Goal: Information Seeking & Learning: Learn about a topic

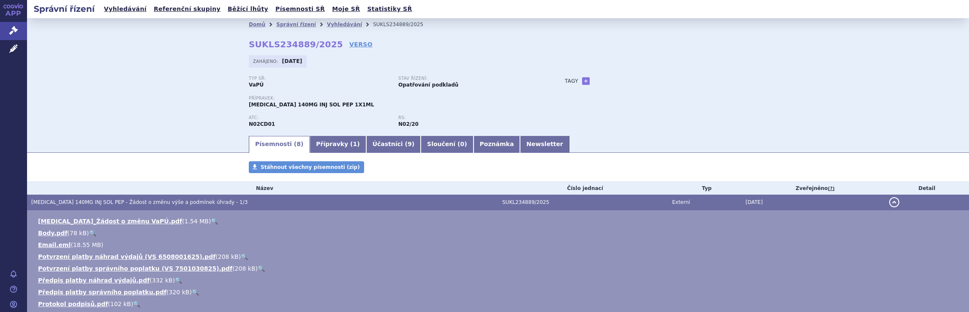
scroll to position [8, 0]
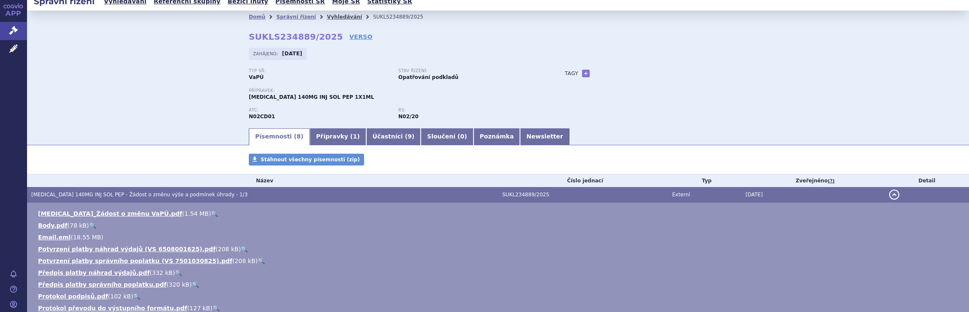
click at [338, 16] on link "Vyhledávání" at bounding box center [344, 17] width 35 height 6
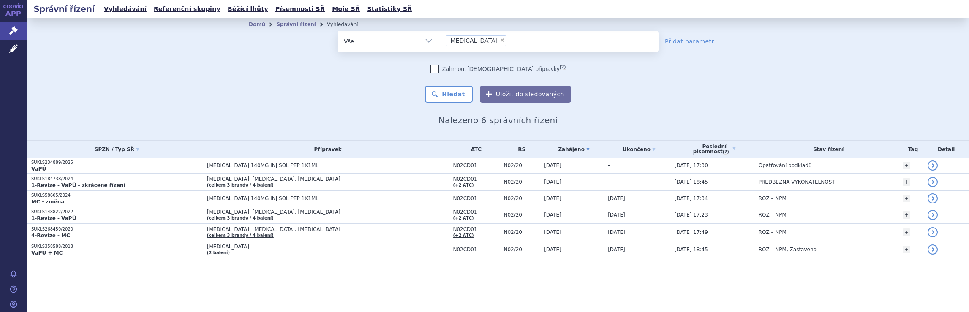
click at [499, 40] on span "×" at bounding box center [501, 40] width 5 height 5
click at [439, 40] on select "Aimovig" at bounding box center [439, 40] width 0 height 21
select select
type input "Sk"
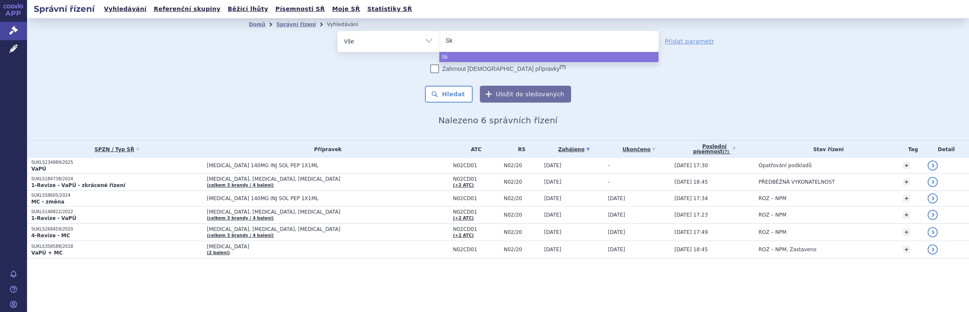
type input "Skr"
type input "Skri"
type input "Skriz"
type input "Skrizi"
select select "Skrizi"
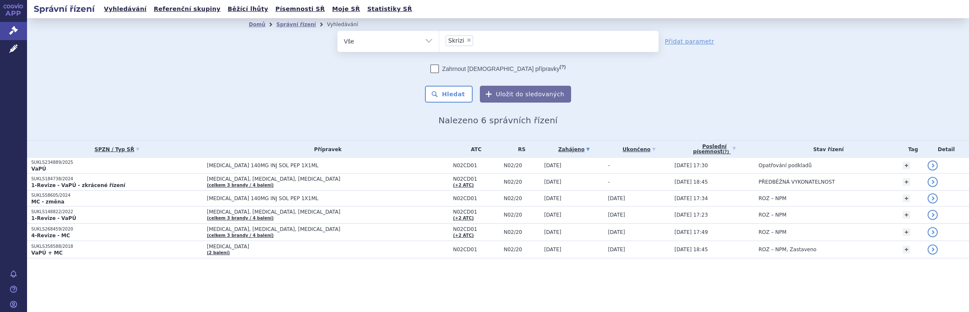
click at [466, 41] on span "×" at bounding box center [468, 40] width 5 height 5
click at [439, 41] on select "Aimovig Skrizi" at bounding box center [439, 40] width 0 height 21
select select
type input "S"
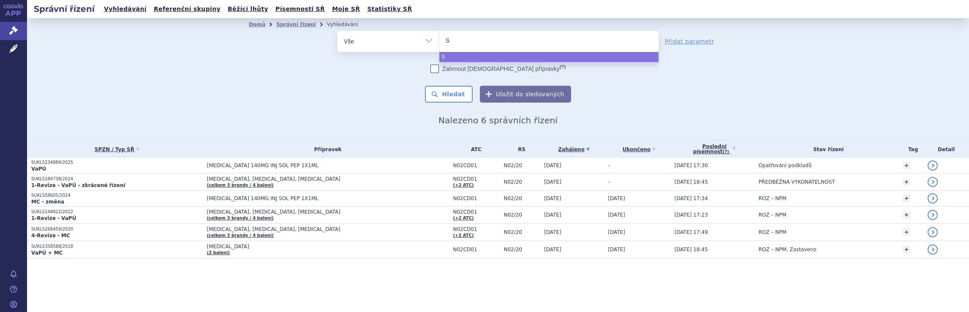
type input "Sk"
type input "Sky"
type input "Skyr"
type input "Skyri"
type input "Skyriz"
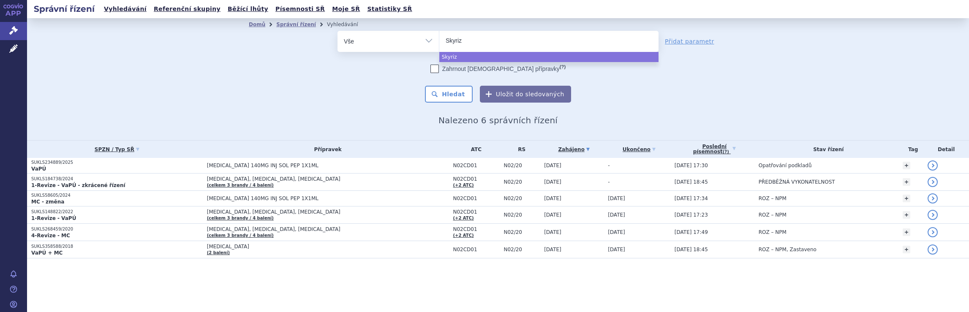
type input "Skyrizi"
select select "Skyrizi"
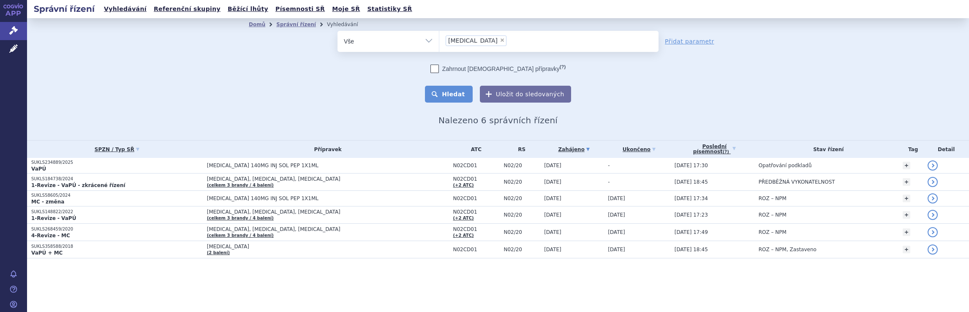
click at [459, 94] on button "Hledat" at bounding box center [449, 94] width 48 height 17
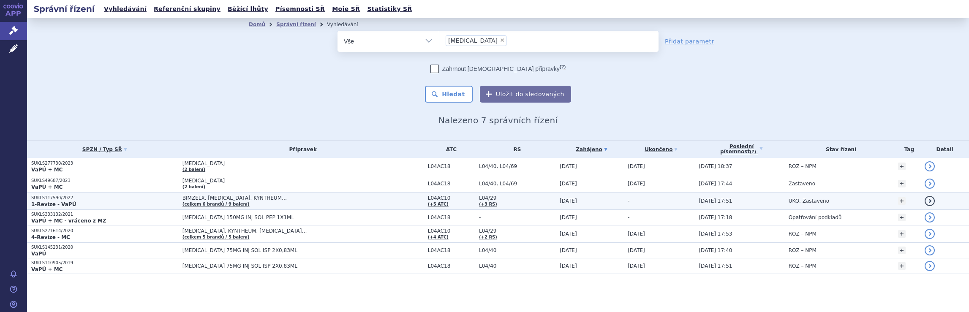
click at [328, 201] on td "BIMZELX, COSENTYX, KYNTHEUM… (celkem 6 brandů / 9 balení)" at bounding box center [300, 201] width 245 height 17
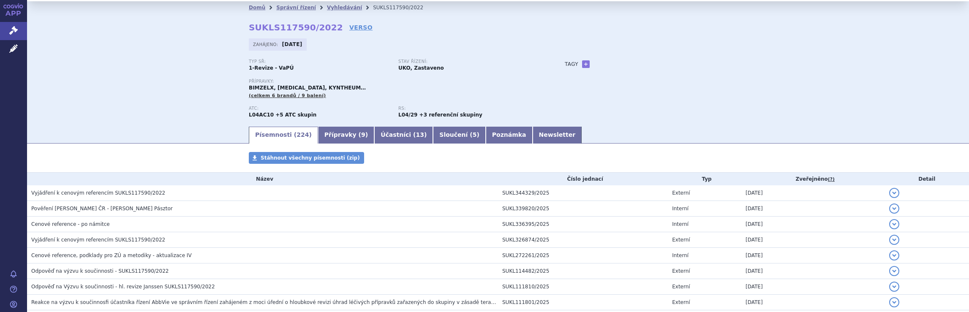
scroll to position [51, 0]
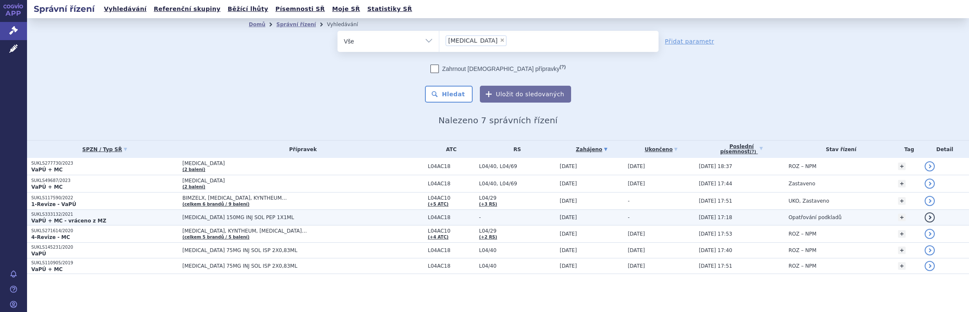
click at [214, 217] on span "[MEDICAL_DATA] 150MG INJ SOL PEP 1X1ML" at bounding box center [287, 217] width 211 height 6
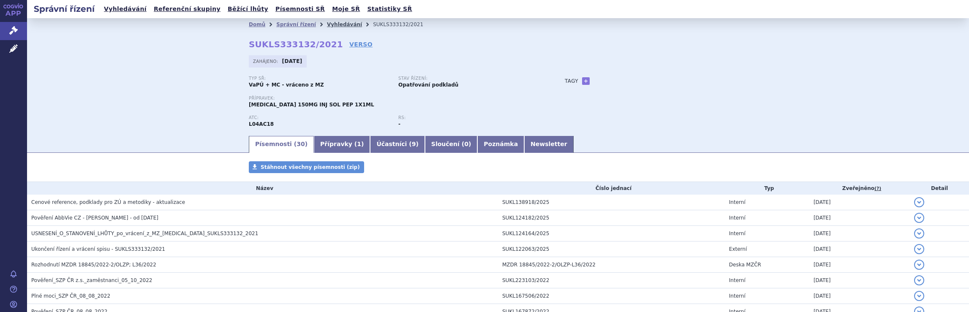
click at [327, 23] on link "Vyhledávání" at bounding box center [344, 25] width 35 height 6
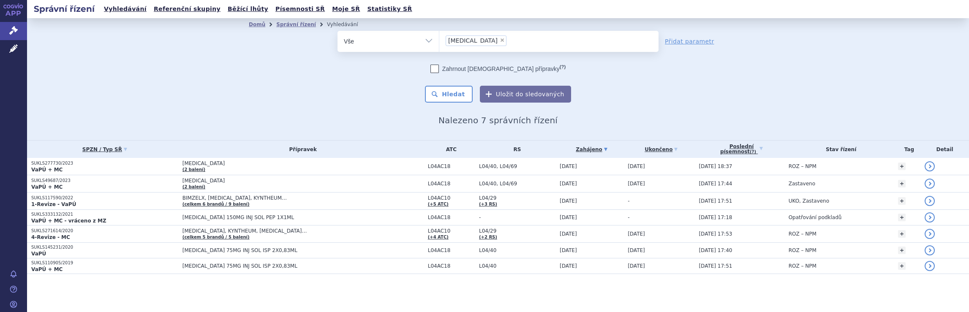
click at [469, 36] on li "× [MEDICAL_DATA]" at bounding box center [475, 40] width 61 height 11
click at [439, 36] on select "[MEDICAL_DATA]" at bounding box center [439, 40] width 0 height 21
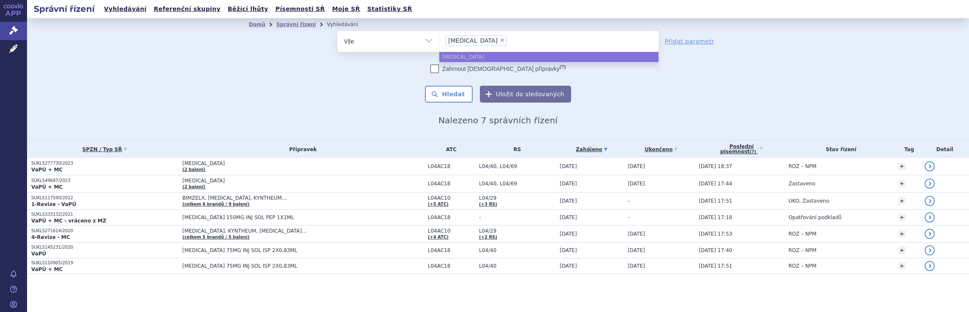
click at [499, 39] on span "×" at bounding box center [501, 40] width 5 height 5
click at [439, 39] on select "Skyrizi" at bounding box center [439, 40] width 0 height 21
select select
type input "Hu"
type input "Hum"
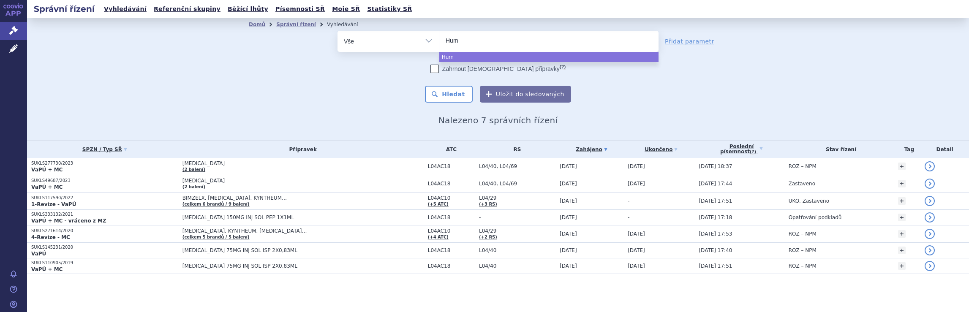
type input "Humi"
type input "Humir"
type input "Humira"
select select "Humira"
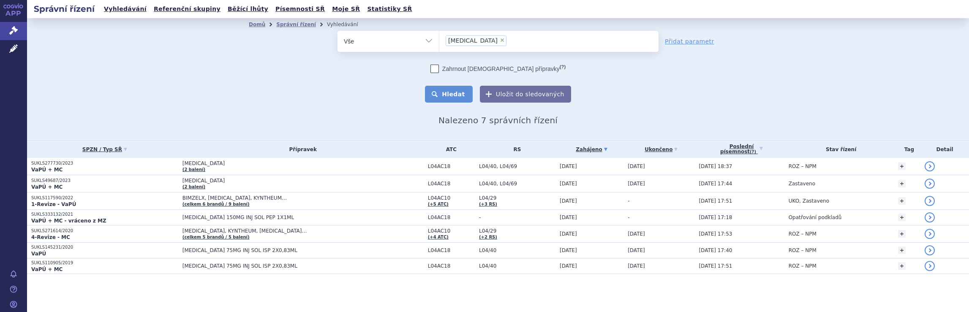
click at [451, 92] on button "Hledat" at bounding box center [449, 94] width 48 height 17
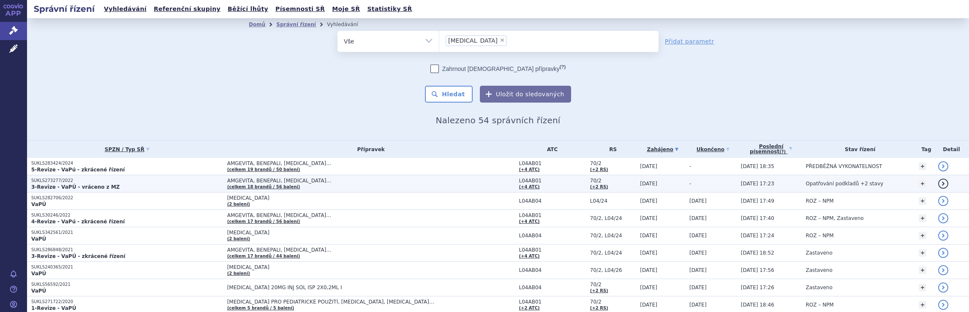
click at [121, 183] on p "SUKLS273277/2022" at bounding box center [127, 181] width 192 height 6
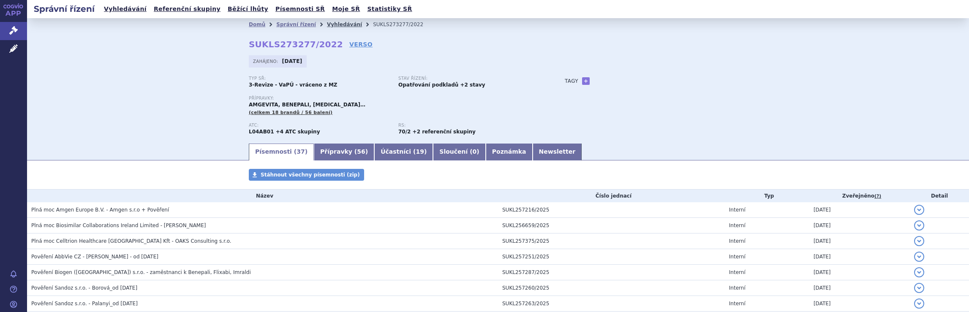
click at [327, 26] on link "Vyhledávání" at bounding box center [344, 25] width 35 height 6
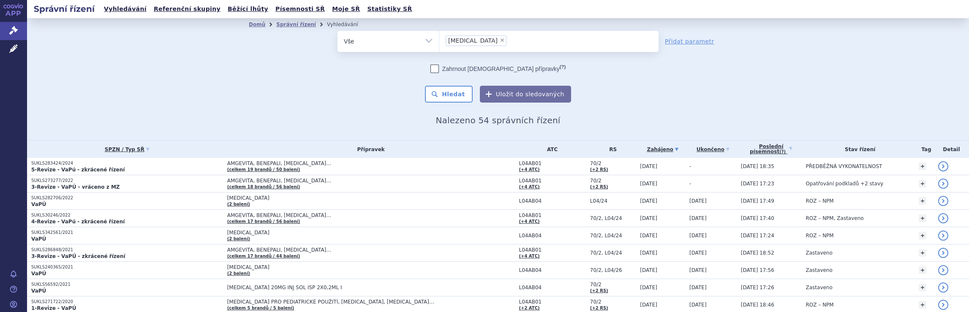
click at [499, 39] on span "×" at bounding box center [501, 40] width 5 height 5
click at [439, 39] on select "Humira" at bounding box center [439, 40] width 0 height 21
select select
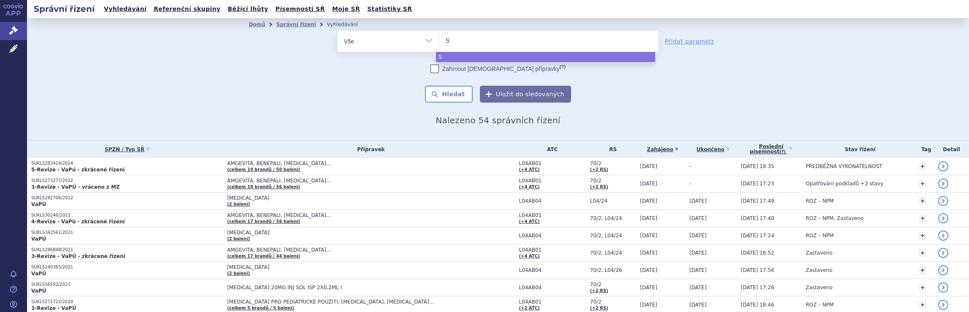
type input "St"
type input "Ste"
type input "Stel"
type input "Stela"
type input "Stelara"
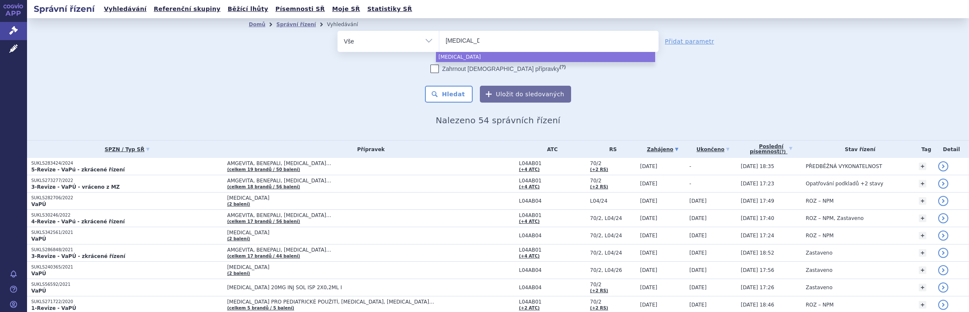
select select "Stelara"
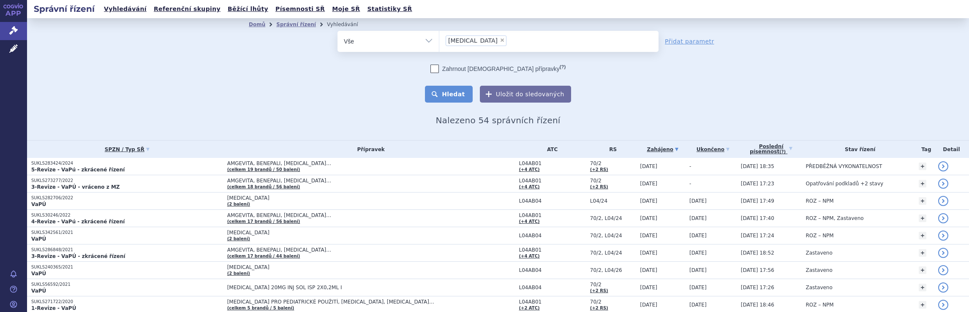
click at [459, 92] on button "Hledat" at bounding box center [449, 94] width 48 height 17
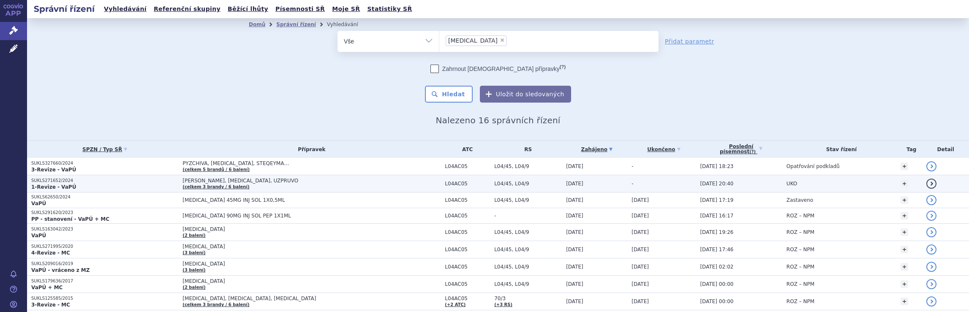
click at [263, 184] on td "PYZCHIVA, STELARA, UZPRUVO (celkem 3 brandy / 6 balení)" at bounding box center [309, 183] width 262 height 17
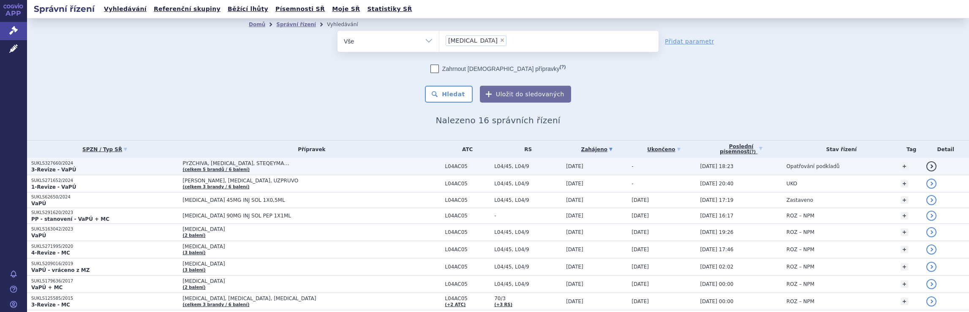
click at [159, 166] on p "3-Revize - VaPÚ" at bounding box center [104, 169] width 147 height 7
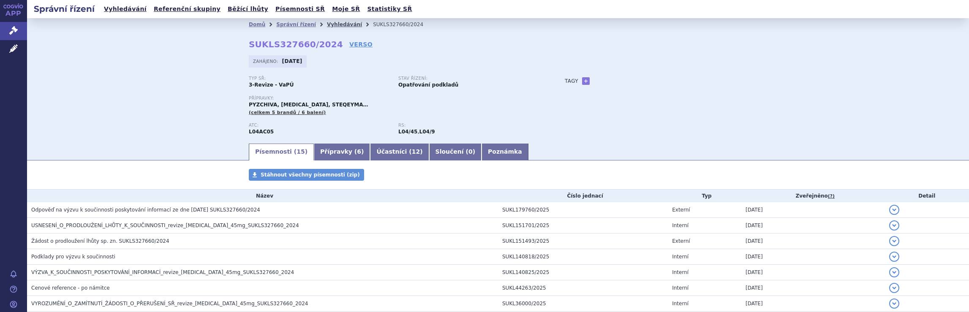
click at [327, 22] on link "Vyhledávání" at bounding box center [344, 25] width 35 height 6
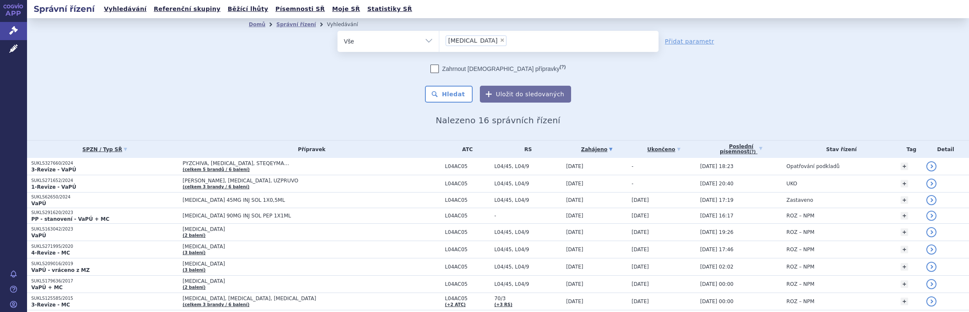
click at [499, 39] on span "×" at bounding box center [501, 40] width 5 height 5
click at [439, 39] on select "Stelara" at bounding box center [439, 40] width 0 height 21
select select
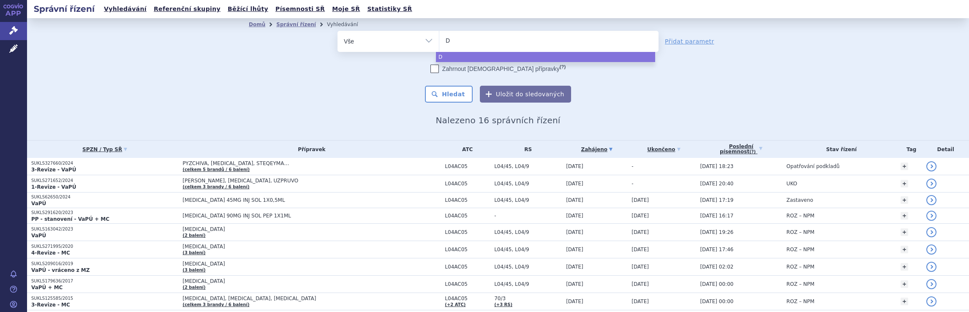
type input "Du"
type input "Dup"
type input "Dupi"
type input "Dupix"
type input "Dupixe"
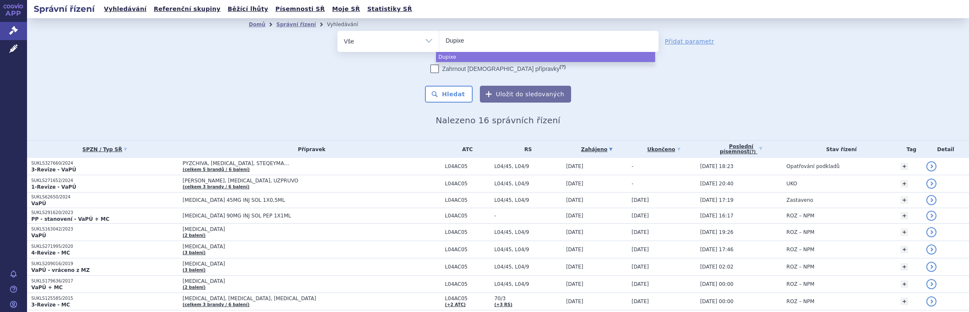
type input "Dupixen"
type input "Dupixent"
select select "Dupixent"
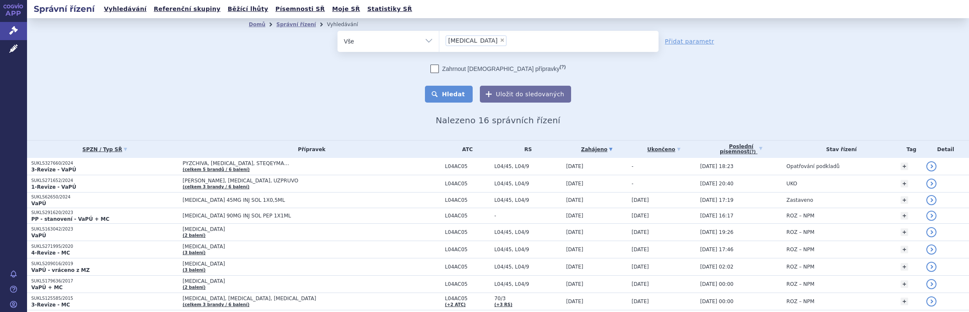
click at [448, 90] on button "Hledat" at bounding box center [449, 94] width 48 height 17
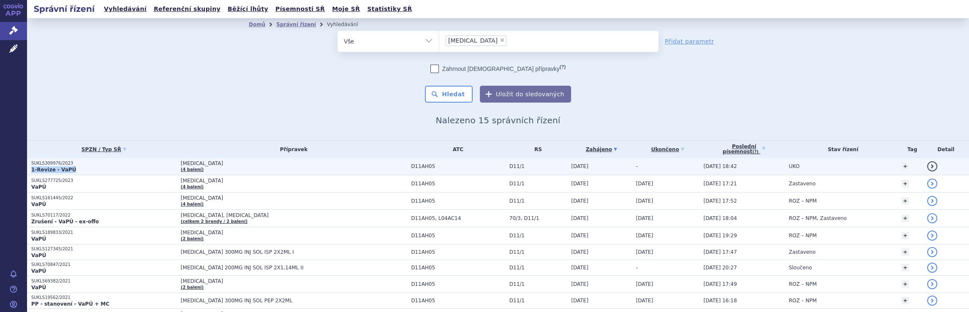
click at [109, 165] on td "SUKLS309976/2023 1-Revize - VaPÚ" at bounding box center [101, 166] width 149 height 17
click at [237, 169] on td "DUPIXENT (4 balení)" at bounding box center [291, 166] width 230 height 17
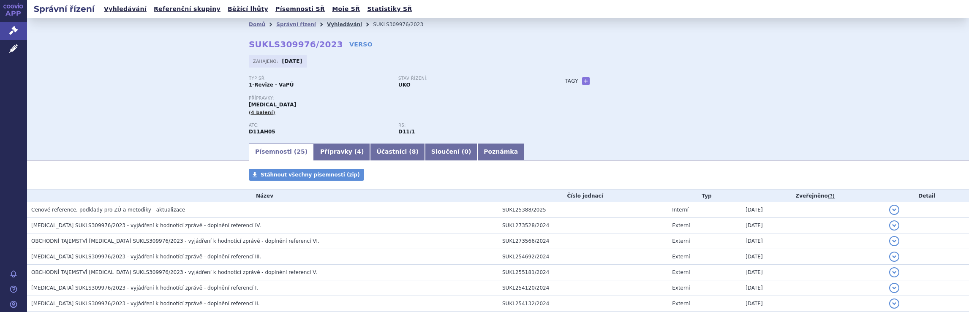
click at [331, 25] on link "Vyhledávání" at bounding box center [344, 25] width 35 height 6
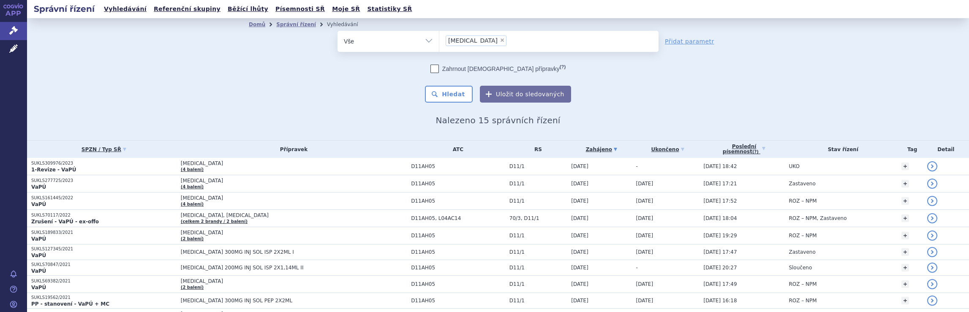
click at [499, 40] on span "×" at bounding box center [501, 40] width 5 height 5
click at [439, 40] on select "Dupixent" at bounding box center [439, 40] width 0 height 21
select select
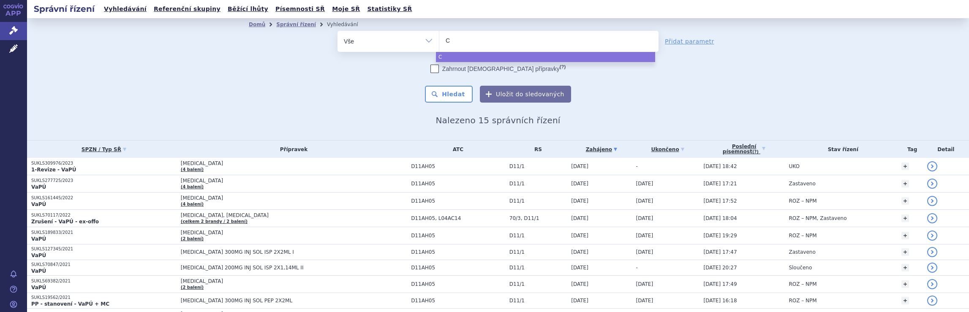
type input "Co"
type input "Cos"
type input "Cose"
type input "Cosen"
type input "Cosent"
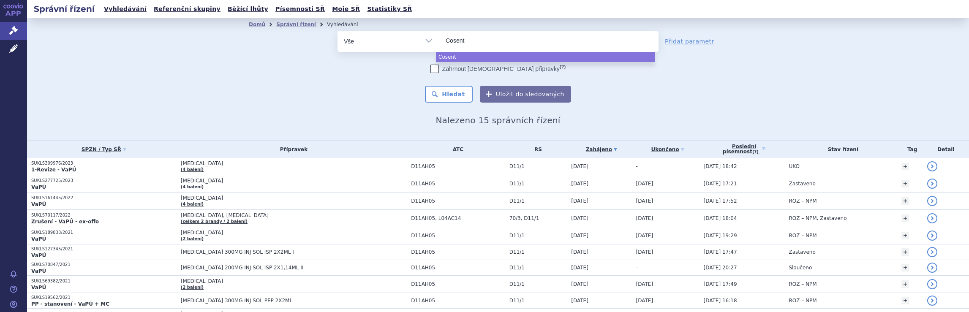
type input "Cosenty"
type input "[MEDICAL_DATA]"
select select "[MEDICAL_DATA]"
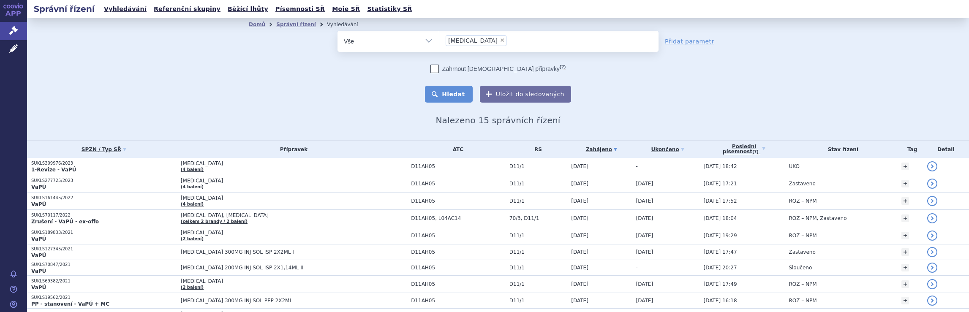
click at [448, 92] on button "Hledat" at bounding box center [449, 94] width 48 height 17
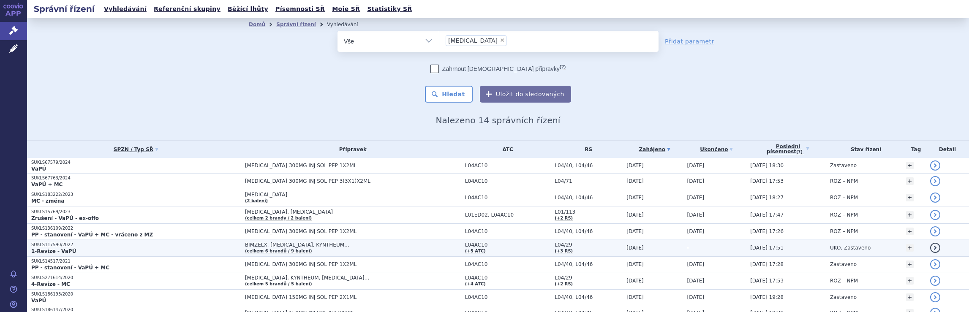
click at [346, 246] on span "BIMZELX, [MEDICAL_DATA], KYNTHEUM…" at bounding box center [350, 245] width 211 height 6
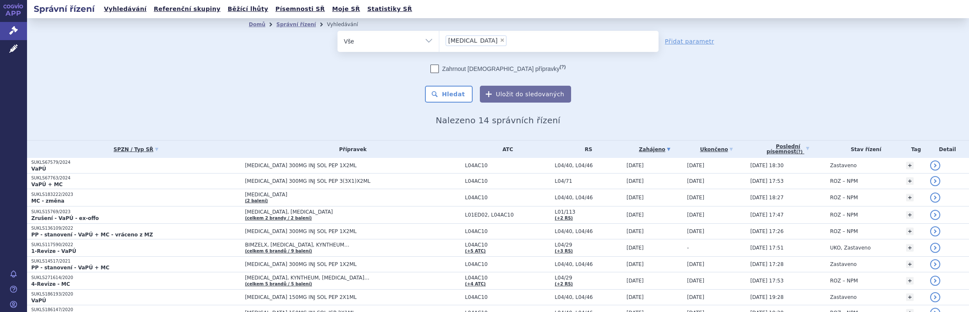
click at [499, 41] on span "×" at bounding box center [501, 40] width 5 height 5
click at [439, 41] on select "Cosentyx" at bounding box center [439, 40] width 0 height 21
select select
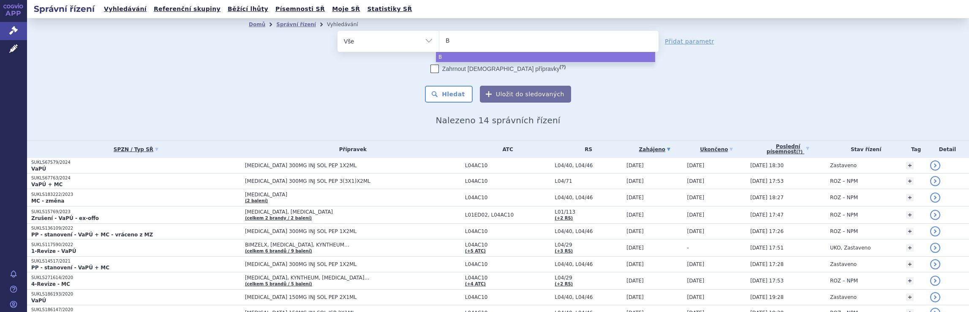
type input "Bi"
type input "Bin"
type input "Bi"
type input "Bim"
type input "Bimz"
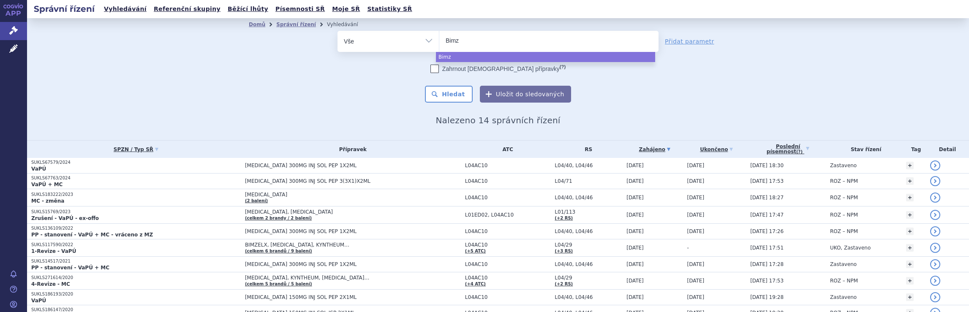
type input "Bimze"
type input "Bimzel"
type input "Bimzelx"
select select "Bimzelx"
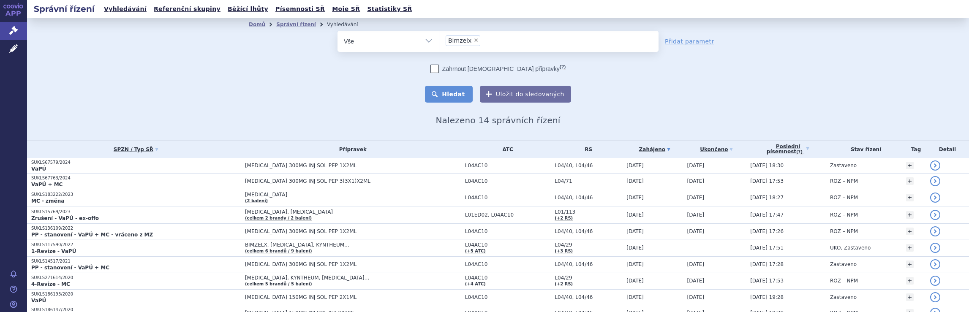
click at [462, 95] on button "Hledat" at bounding box center [449, 94] width 48 height 17
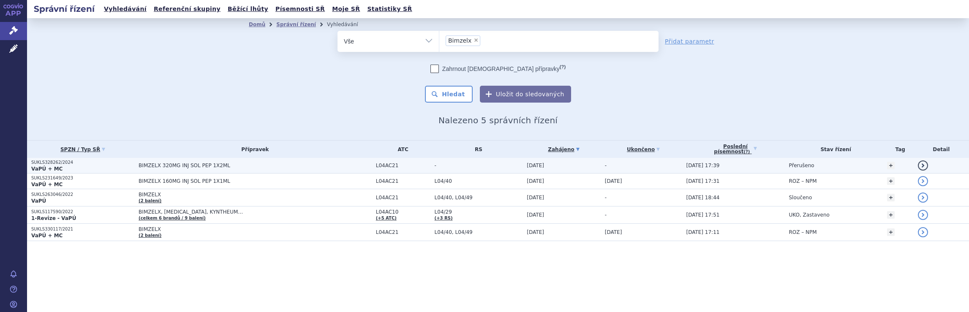
click at [704, 163] on span "12.08.2025 17:39" at bounding box center [702, 166] width 33 height 6
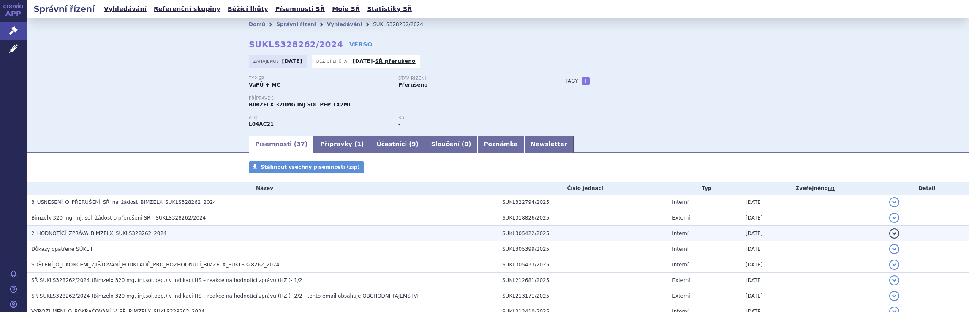
click at [92, 233] on span "2_HODNOTÍCÍ_ZPRÁVA_BIMZELX_SUKLS328262_2024" at bounding box center [99, 234] width 136 height 6
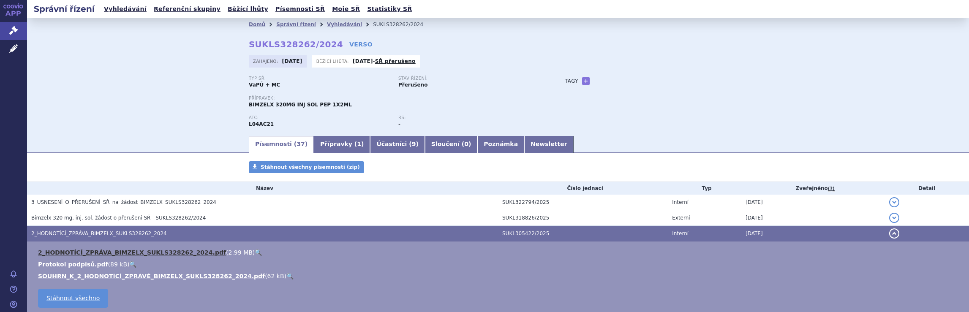
click at [109, 255] on link "2_HODNOTÍCÍ_ZPRÁVA_BIMZELX_SUKLS328262_2024.pdf" at bounding box center [132, 252] width 188 height 7
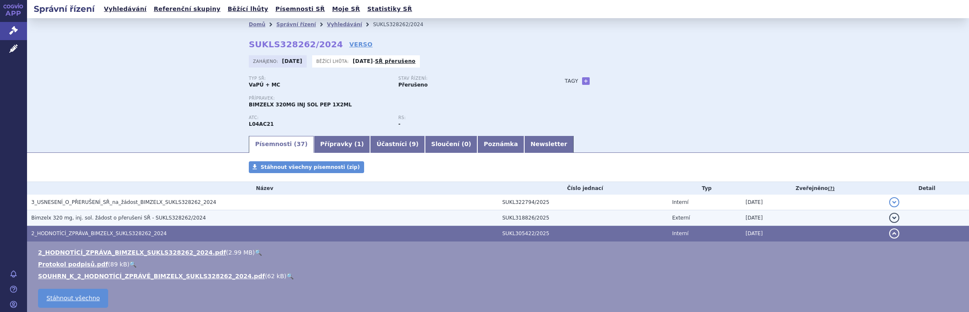
click at [120, 217] on span "Bimzelx 320 mg, inj. sol. žádost o přerušeni SŘ - SUKLS328262/2024" at bounding box center [118, 218] width 174 height 6
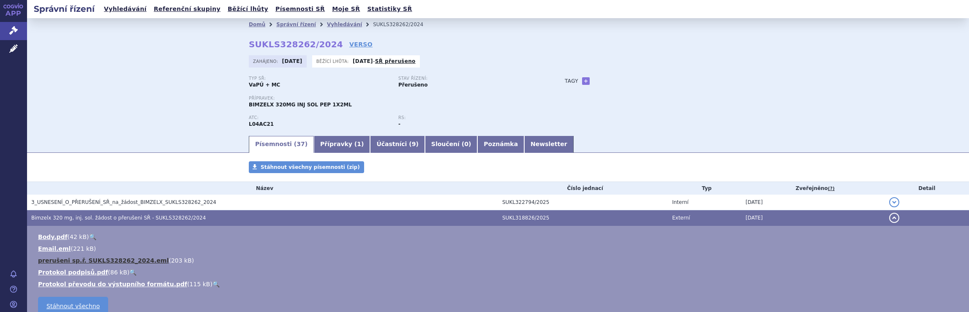
click at [98, 262] on link "prerušeni sp.ř. SUKLS328262_2024.eml" at bounding box center [103, 260] width 130 height 7
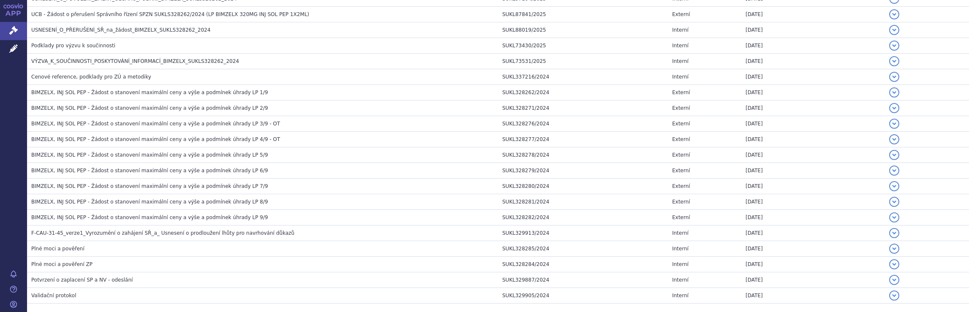
scroll to position [567, 0]
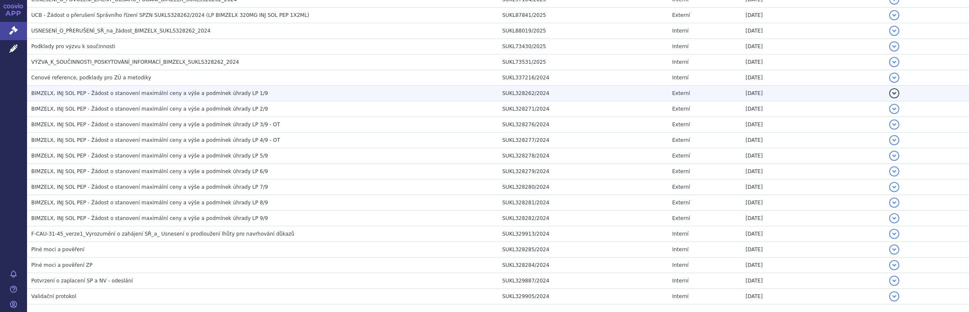
click at [144, 91] on span "BIMZELX, INJ SOL PEP - Žádost o stanovení maximální ceny a výše a podmínek úhra…" at bounding box center [149, 93] width 236 height 6
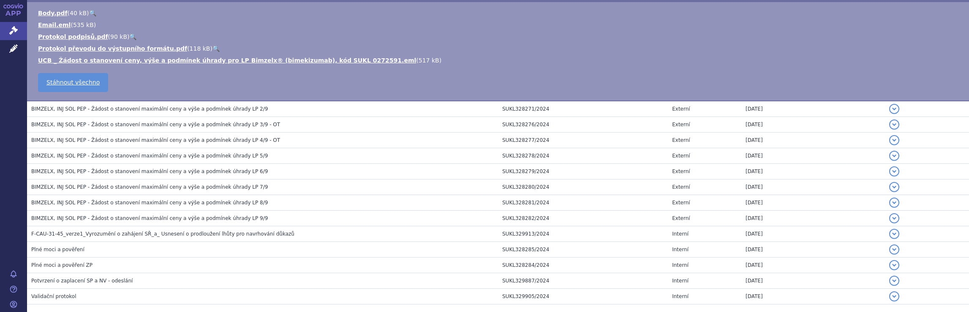
scroll to position [469, 0]
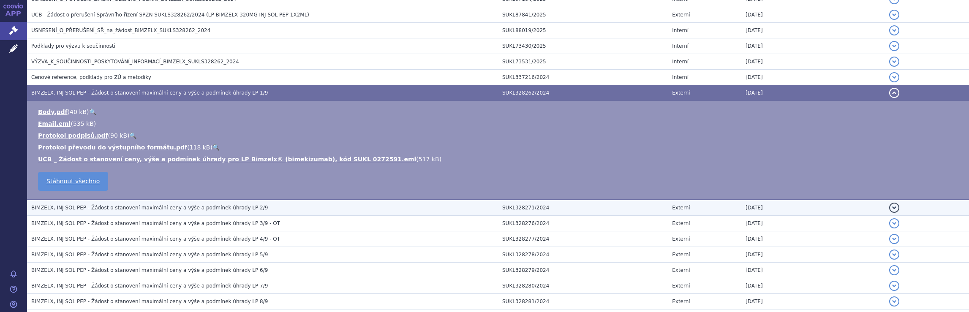
click at [163, 208] on span "BIMZELX, INJ SOL PEP - Žádost o stanovení maximální ceny a výše a podmínek úhra…" at bounding box center [149, 208] width 236 height 6
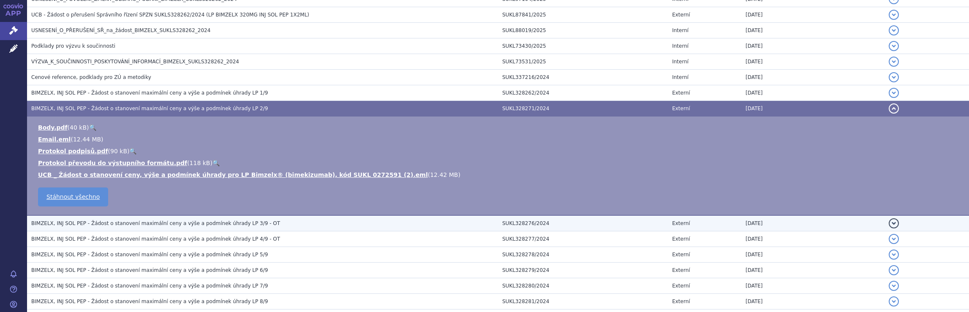
click at [160, 221] on span "BIMZELX, INJ SOL PEP - Žádost o stanovení maximální ceny a výše a podmínek úhra…" at bounding box center [155, 223] width 249 height 6
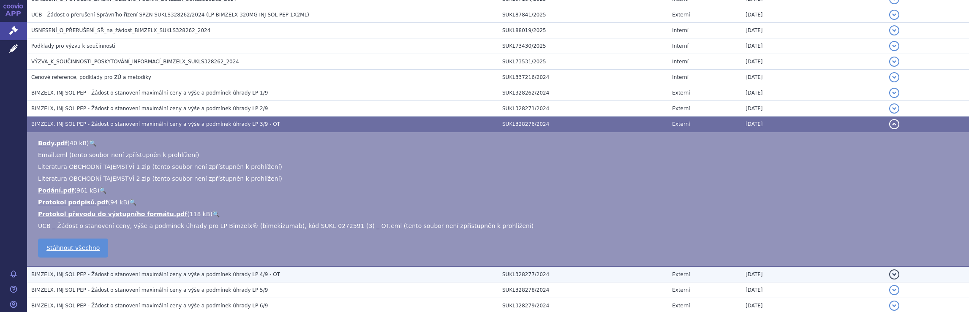
click at [176, 271] on span "BIMZELX, INJ SOL PEP - Žádost o stanovení maximální ceny a výše a podmínek úhra…" at bounding box center [155, 274] width 249 height 6
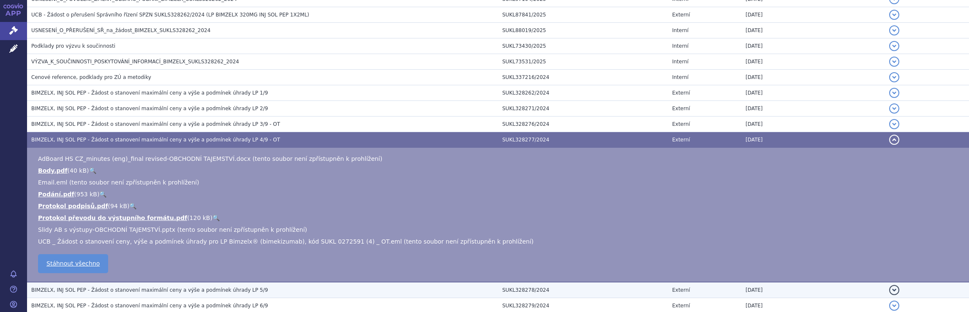
click at [177, 288] on span "BIMZELX, INJ SOL PEP - Žádost o stanovení maximální ceny a výše a podmínek úhra…" at bounding box center [149, 290] width 236 height 6
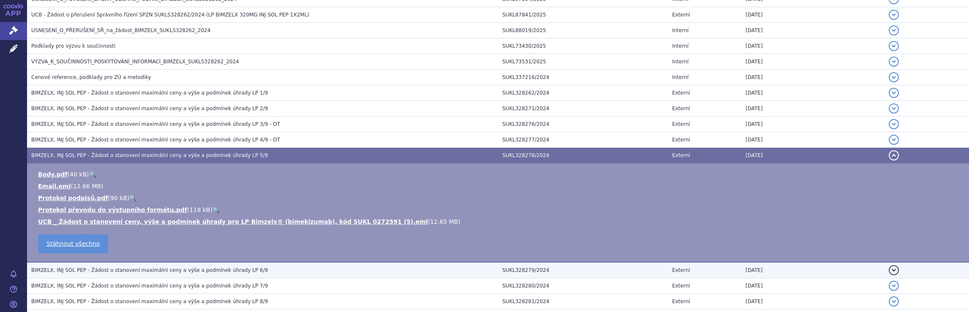
click at [179, 267] on span "BIMZELX, INJ SOL PEP - Žádost o stanovení maximální ceny a výše a podmínek úhra…" at bounding box center [149, 270] width 236 height 6
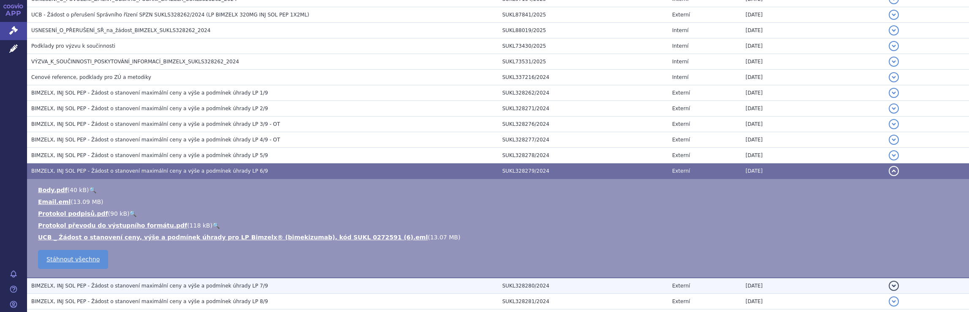
click at [176, 283] on span "BIMZELX, INJ SOL PEP - Žádost o stanovení maximální ceny a výše a podmínek úhra…" at bounding box center [149, 286] width 236 height 6
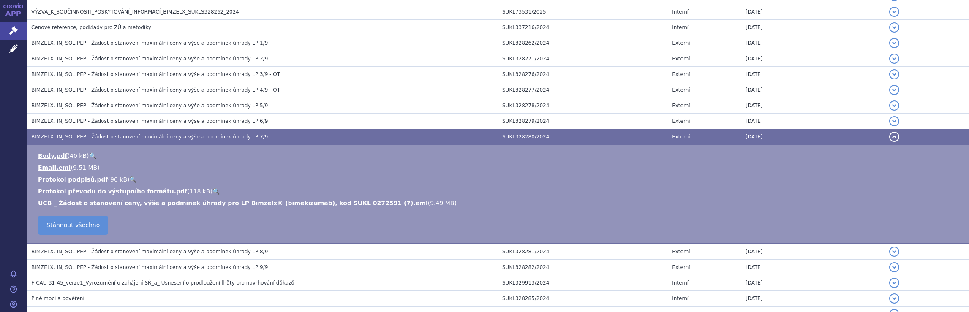
scroll to position [520, 0]
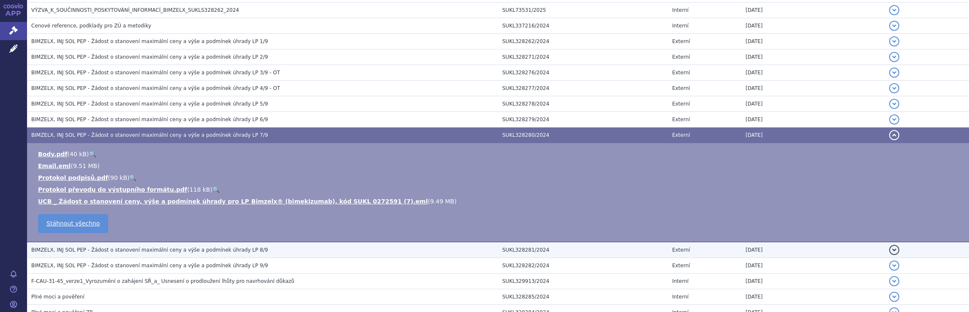
click at [166, 247] on span "BIMZELX, INJ SOL PEP - Žádost o stanovení maximální ceny a výše a podmínek úhra…" at bounding box center [149, 250] width 236 height 6
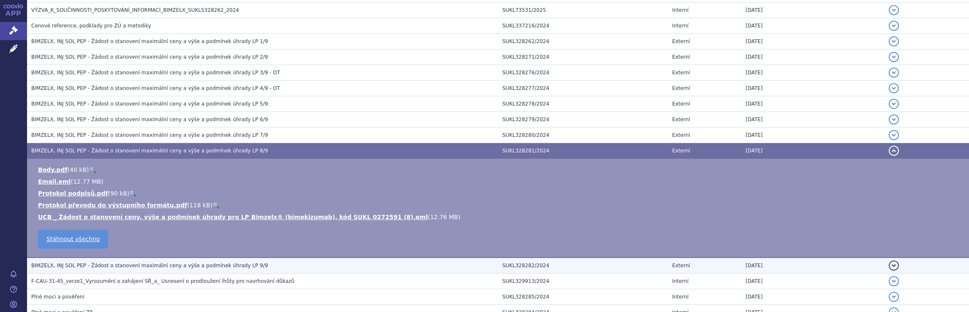
click at [184, 263] on span "BIMZELX, INJ SOL PEP - Žádost o stanovení maximální ceny a výše a podmínek úhra…" at bounding box center [149, 266] width 236 height 6
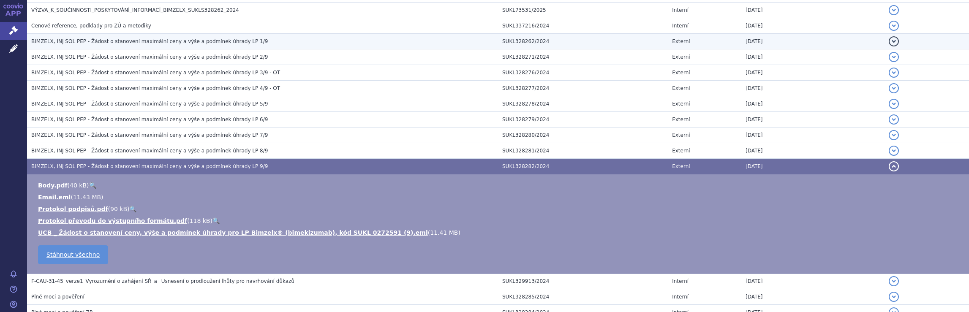
click at [204, 40] on span "BIMZELX, INJ SOL PEP - Žádost o stanovení maximální ceny a výše a podmínek úhra…" at bounding box center [149, 41] width 236 height 6
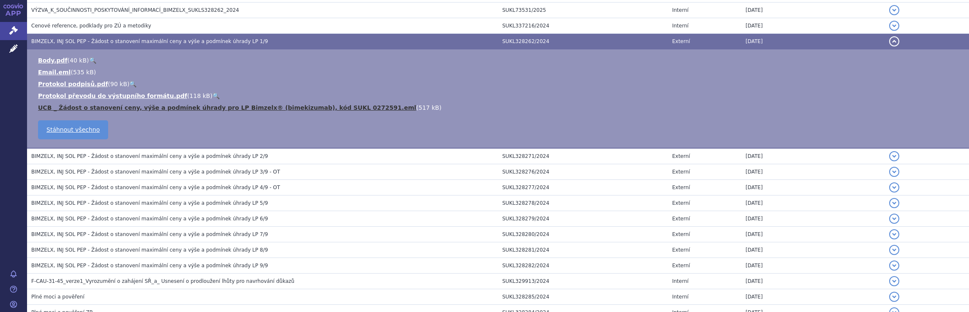
click at [144, 104] on link "UCB _ Žádost o stanovení ceny, výše a podmínek úhrady pro LP Bimzelx® (bimekizu…" at bounding box center [227, 107] width 378 height 7
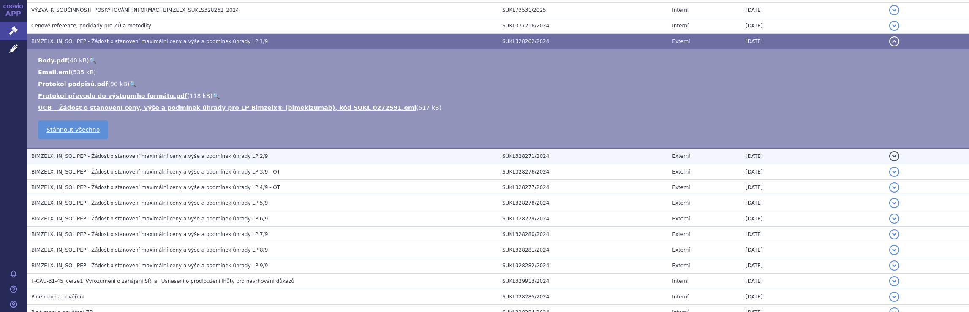
click at [204, 153] on span "BIMZELX, INJ SOL PEP - Žádost o stanovení maximální ceny a výše a podmínek úhra…" at bounding box center [149, 156] width 236 height 6
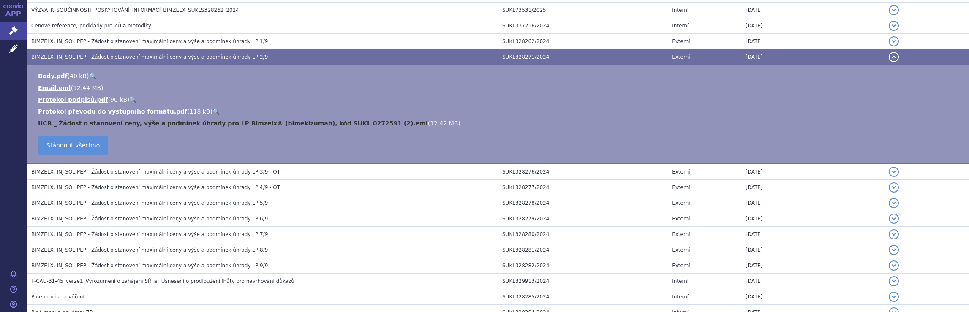
click at [186, 120] on link "UCB _ Žádost o stanovení ceny, výše a podmínek úhrady pro LP Bimzelx® (bimekizu…" at bounding box center [233, 123] width 390 height 7
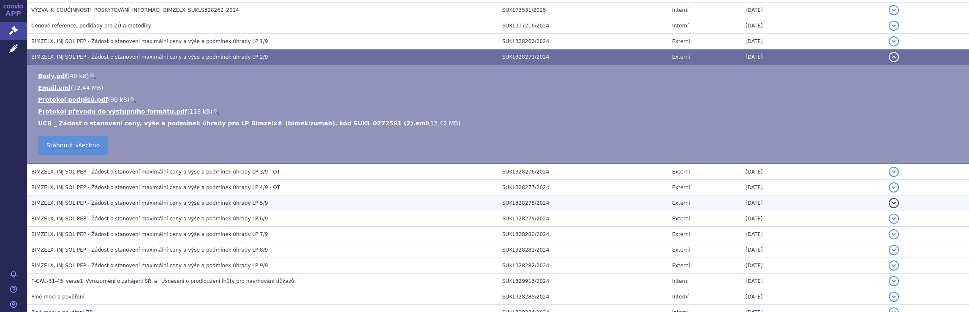
click at [208, 200] on span "BIMZELX, INJ SOL PEP - Žádost o stanovení maximální ceny a výše a podmínek úhra…" at bounding box center [149, 203] width 236 height 6
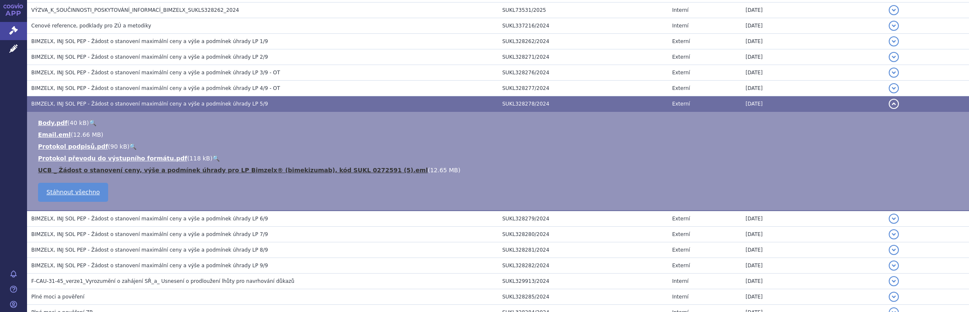
click at [132, 168] on link "UCB _ Žádost o stanovení ceny, výše a podmínek úhrady pro LP Bimzelx® (bimekizu…" at bounding box center [233, 170] width 390 height 7
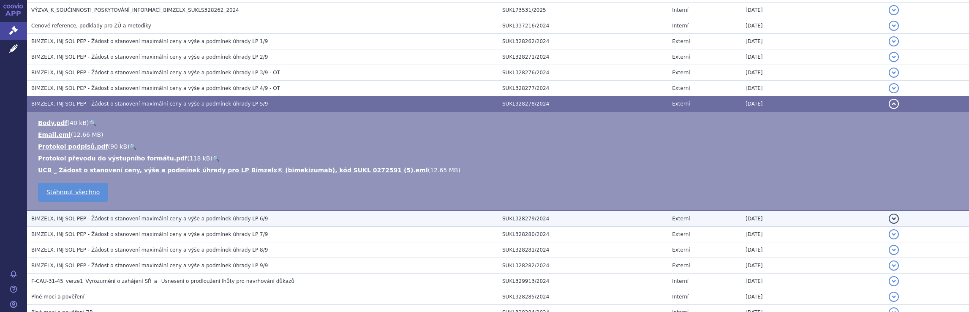
click at [143, 216] on span "BIMZELX, INJ SOL PEP - Žádost o stanovení maximální ceny a výše a podmínek úhra…" at bounding box center [149, 219] width 236 height 6
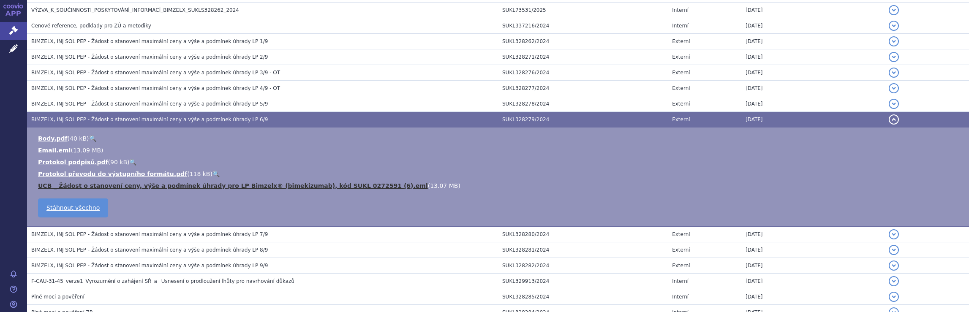
click at [129, 183] on link "UCB _ Žádost o stanovení ceny, výše a podmínek úhrady pro LP Bimzelx® (bimekizu…" at bounding box center [233, 185] width 390 height 7
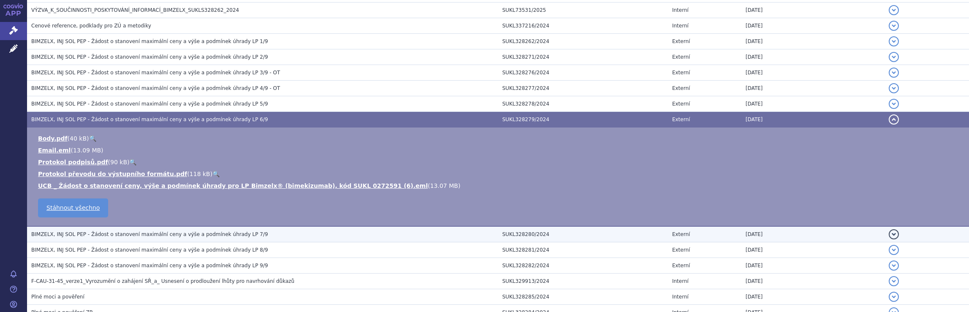
click at [152, 234] on h3 "BIMZELX, INJ SOL PEP - Žádost o stanovení maximální ceny a výše a podmínek úhra…" at bounding box center [264, 234] width 467 height 8
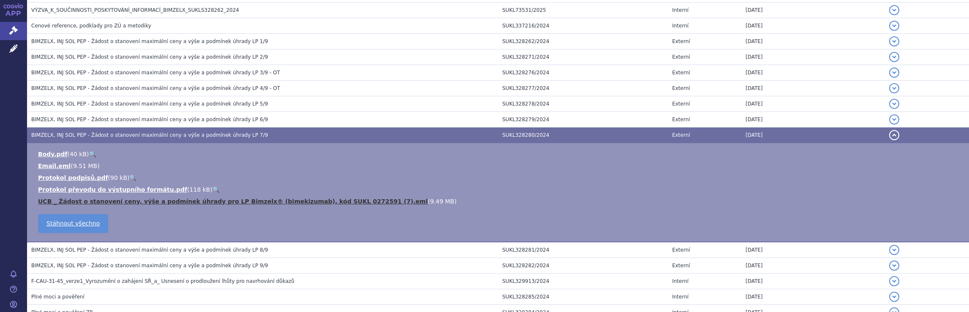
click at [127, 198] on link "UCB _ Žádost o stanovení ceny, výše a podmínek úhrady pro LP Bimzelx® (bimekizu…" at bounding box center [233, 201] width 390 height 7
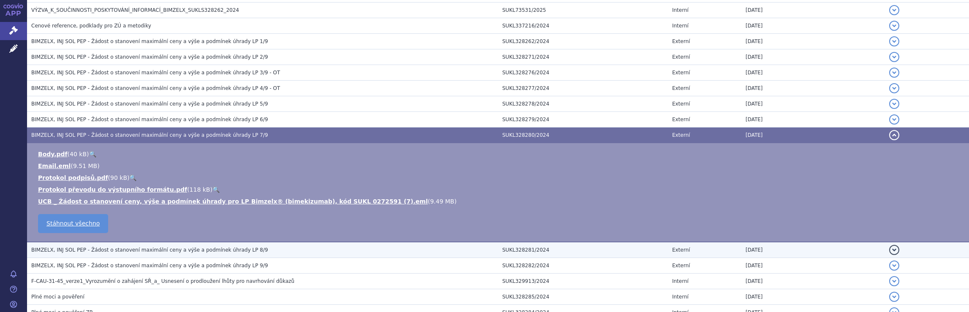
click at [174, 247] on span "BIMZELX, INJ SOL PEP - Žádost o stanovení maximální ceny a výše a podmínek úhra…" at bounding box center [149, 250] width 236 height 6
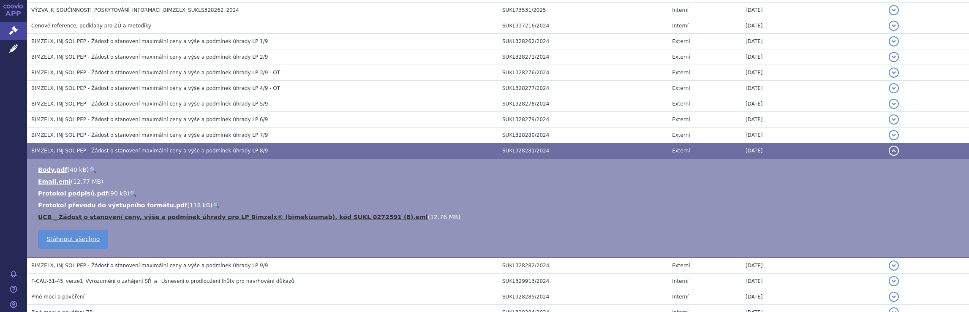
click at [153, 215] on link "UCB _ Žádost o stanovení ceny, výše a podmínek úhrady pro LP Bimzelx® (bimekizu…" at bounding box center [233, 217] width 390 height 7
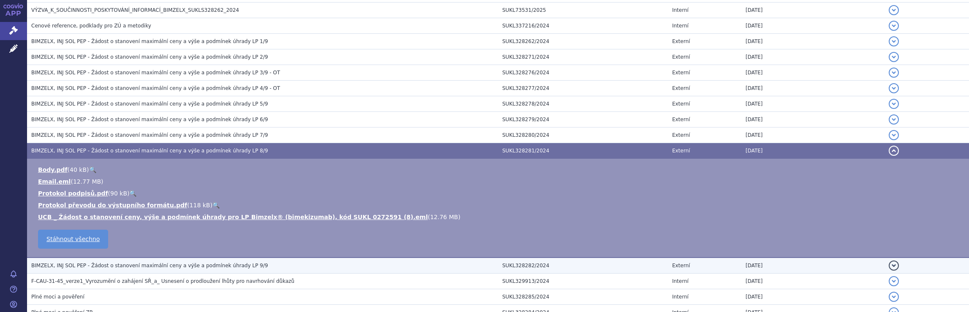
click at [133, 263] on span "BIMZELX, INJ SOL PEP - Žádost o stanovení maximální ceny a výše a podmínek úhra…" at bounding box center [149, 266] width 236 height 6
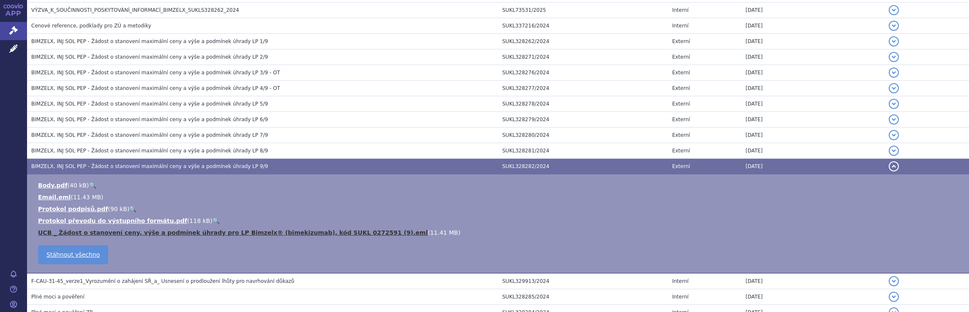
click at [119, 229] on link "UCB _ Žádost o stanovení ceny, výše a podmínek úhrady pro LP Bimzelx® (bimekizu…" at bounding box center [233, 232] width 390 height 7
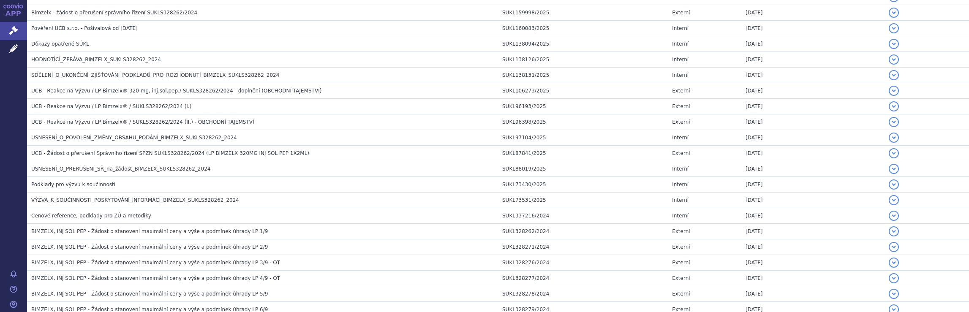
scroll to position [315, 0]
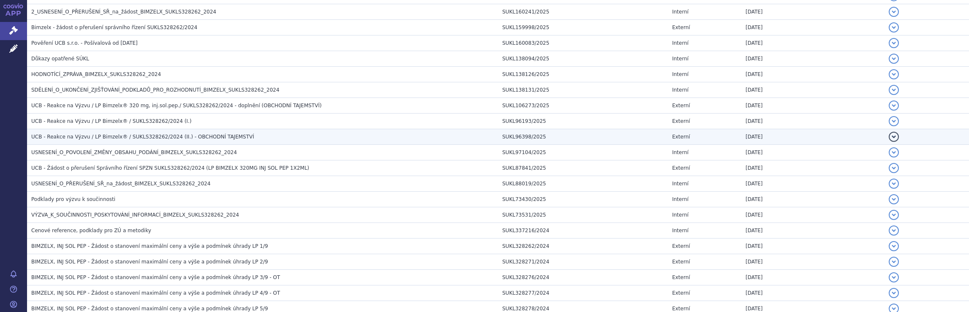
click at [72, 135] on span "UCB - Reakce na Výzvu / LP Bimzelx® / SUKLS328262/2024 (II.) - OBCHODNÍ TAJEMST…" at bounding box center [142, 137] width 223 height 6
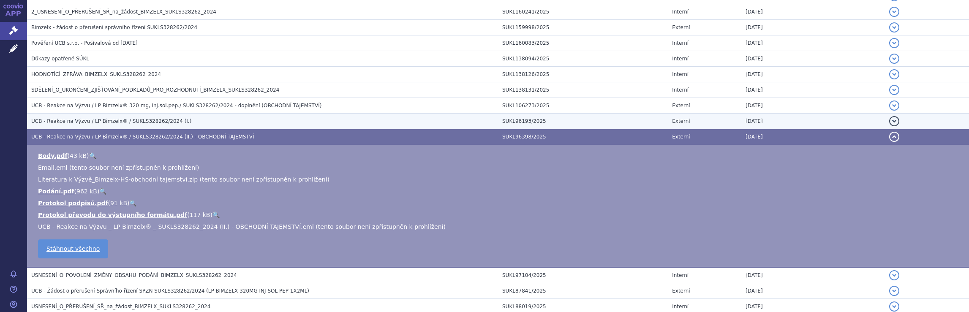
click at [85, 119] on span "UCB - Reakce na Výzvu / LP Bimzelx® / SUKLS328262/2024 (I.)" at bounding box center [111, 121] width 160 height 6
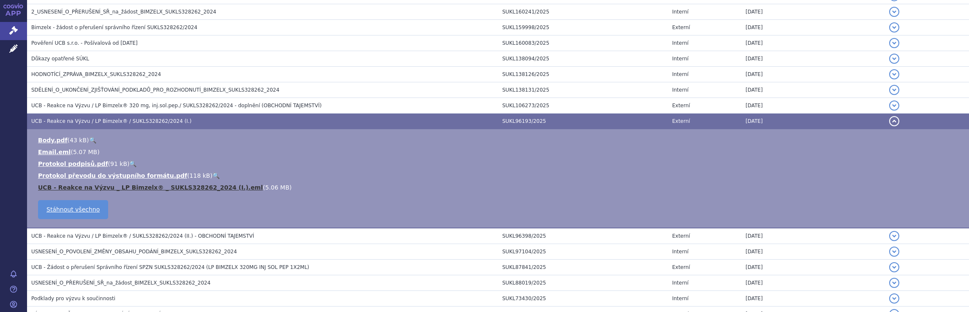
click at [123, 185] on link "UCB - Reakce na Výzvu _ LP Bimzelx® _ SUKLS328262_2024 (I.).eml" at bounding box center [150, 187] width 225 height 7
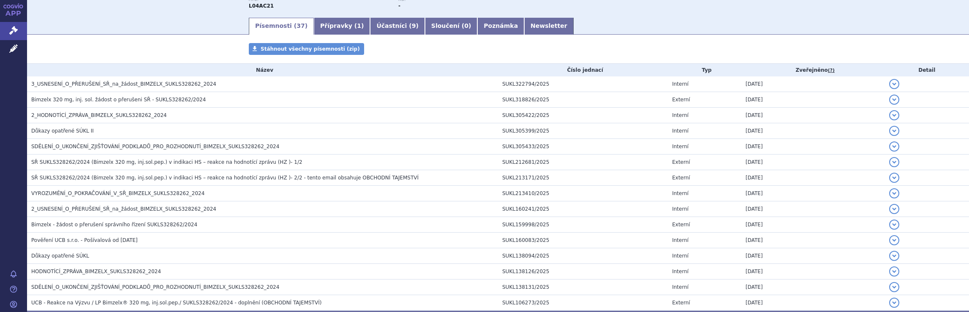
scroll to position [112, 0]
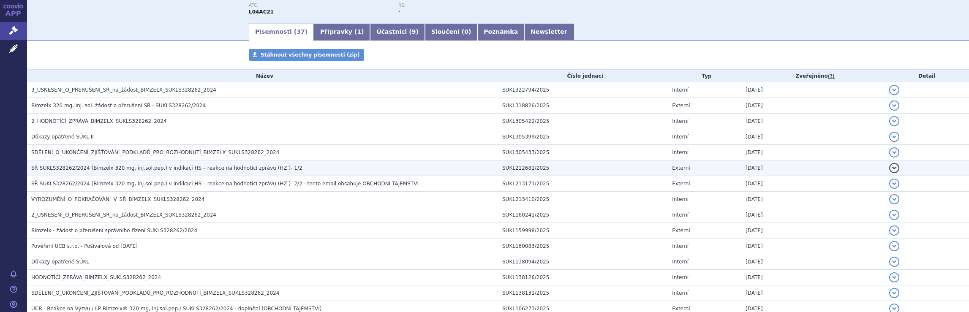
click at [111, 170] on span "SŘ SUKLS328262/2024 (Bimzelx 320 mg, inj.sol.pep.) v indikaci HS – reakce na ho…" at bounding box center [166, 168] width 271 height 6
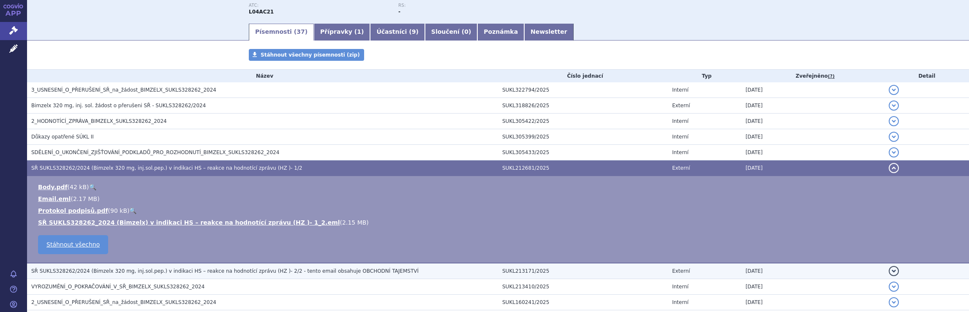
click at [194, 269] on span "SŘ SUKLS328262/2024 (Bimzelx 320 mg, inj.sol.pep.) v indikaci HS – reakce na ho…" at bounding box center [224, 271] width 387 height 6
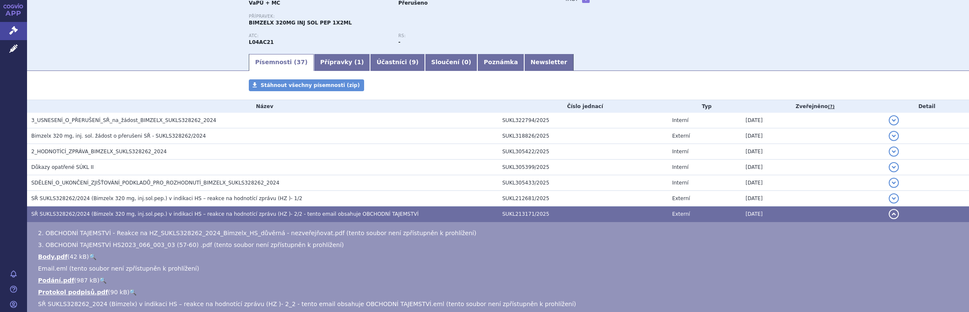
scroll to position [0, 0]
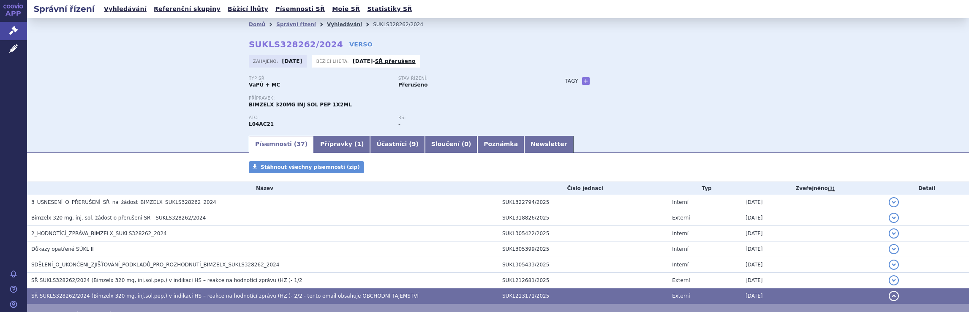
click at [335, 24] on link "Vyhledávání" at bounding box center [344, 25] width 35 height 6
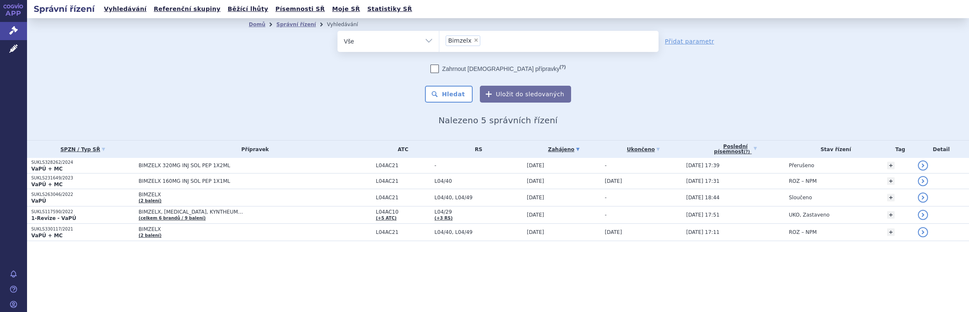
click at [473, 40] on span "×" at bounding box center [475, 40] width 5 height 5
click at [439, 40] on select "Bimzelx" at bounding box center [439, 40] width 0 height 21
select select
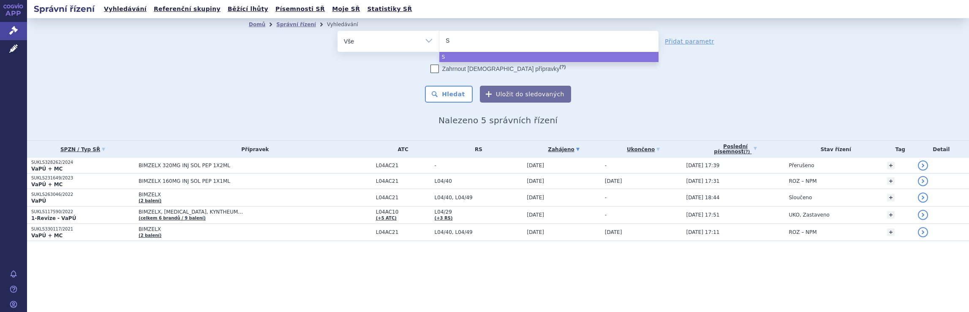
type input "St"
type input "Ste"
type input "Steq"
type input "Stequ"
type input "Steque"
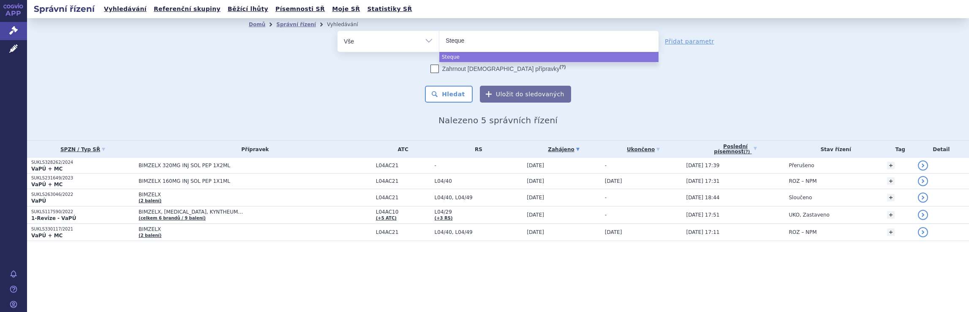
type input "Stequey"
type input "Stequeyma"
select select "Stequeyma"
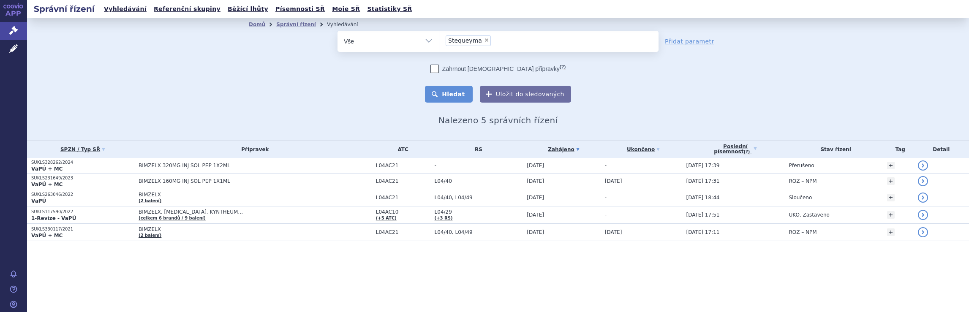
click at [459, 93] on button "Hledat" at bounding box center [449, 94] width 48 height 17
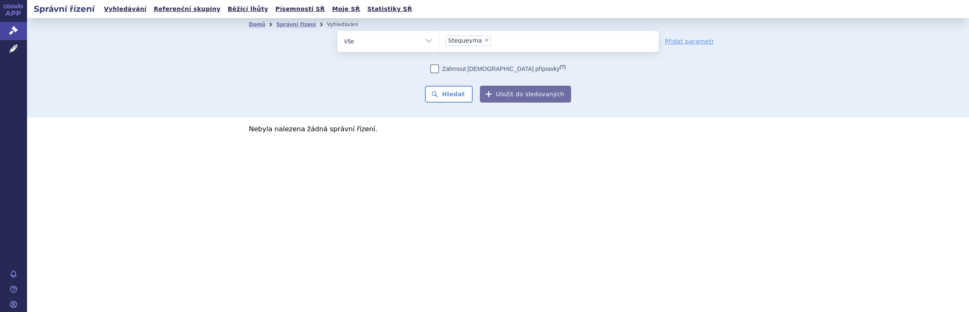
click at [484, 39] on span "×" at bounding box center [486, 40] width 5 height 5
click at [439, 39] on select "Stequeyma" at bounding box center [439, 40] width 0 height 21
select select
type input "St"
type input "Ste"
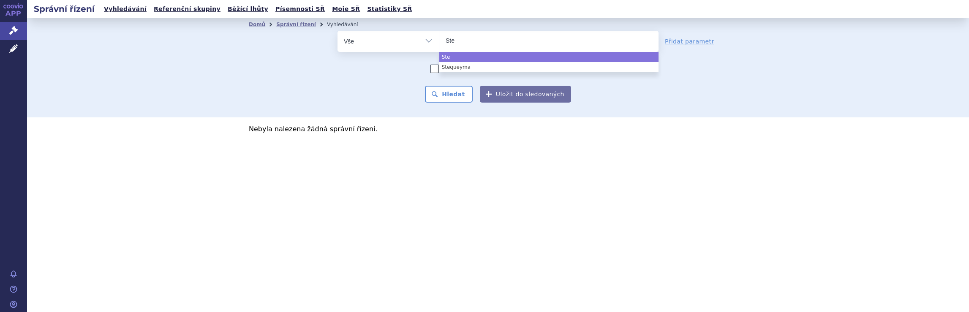
type input "Steq"
type input "Steqe"
type input "Steqey"
type input "Steqeym"
type input "Steqeyma"
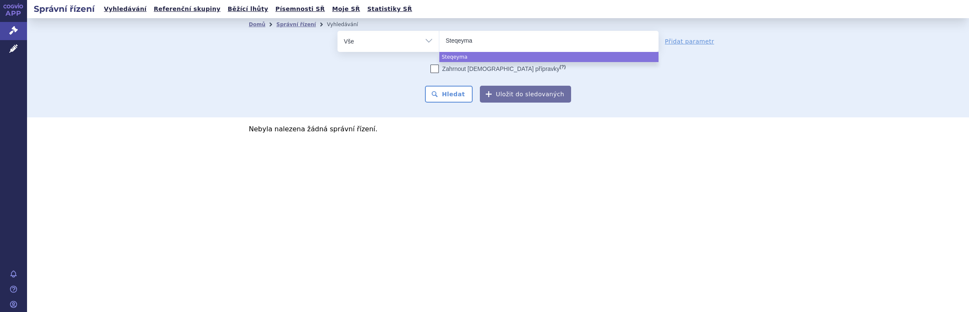
select select "Steqeyma"
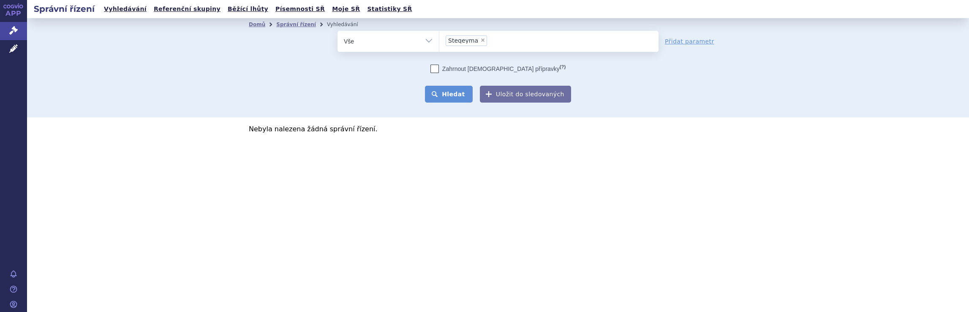
click at [458, 95] on button "Hledat" at bounding box center [449, 94] width 48 height 17
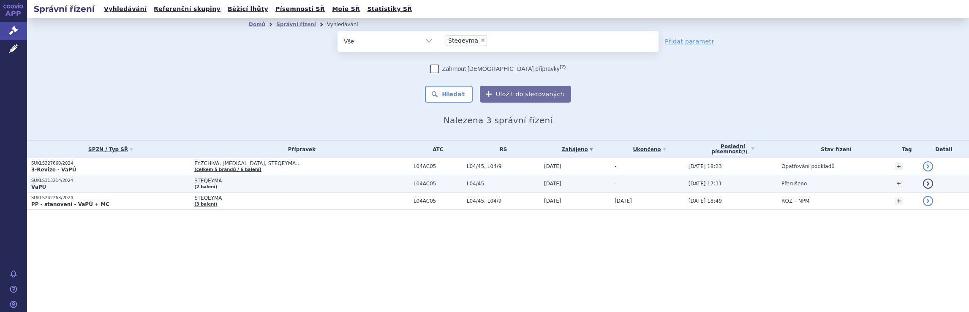
click at [233, 184] on td "STEQEYMA (2 balení)" at bounding box center [299, 183] width 219 height 17
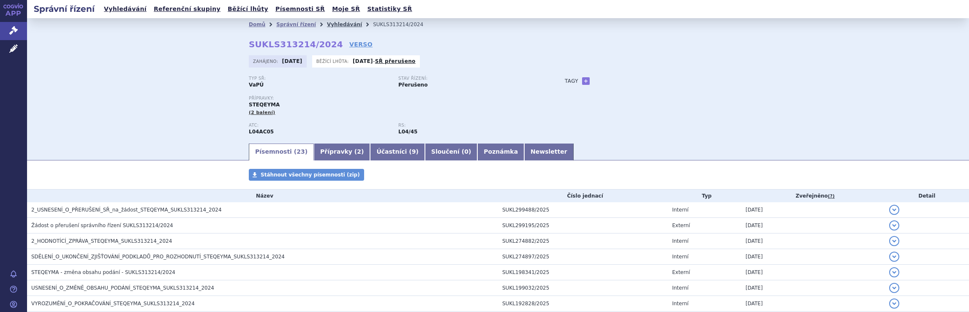
click at [327, 25] on link "Vyhledávání" at bounding box center [344, 25] width 35 height 6
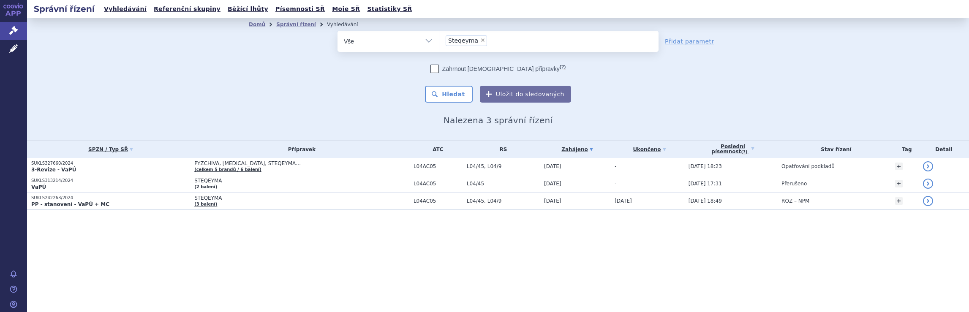
click at [480, 40] on span "×" at bounding box center [482, 40] width 5 height 5
click at [439, 40] on select "Steqeyma" at bounding box center [439, 40] width 0 height 21
select select
type input "Tr"
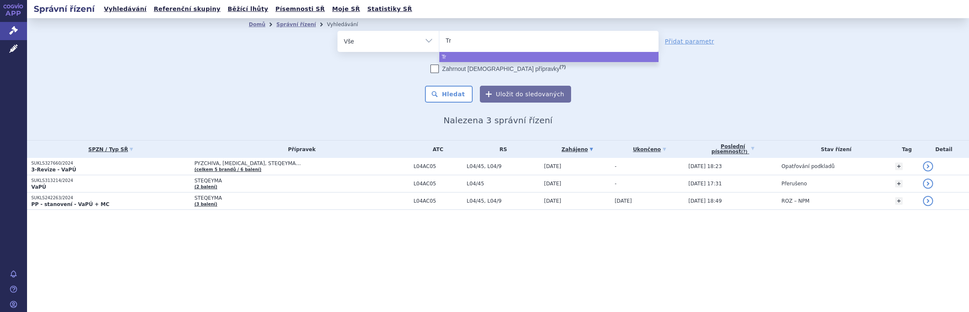
type input "Tre"
type input "Trem"
type input "Tremf"
type input "Tremfy"
type input "Tremfya"
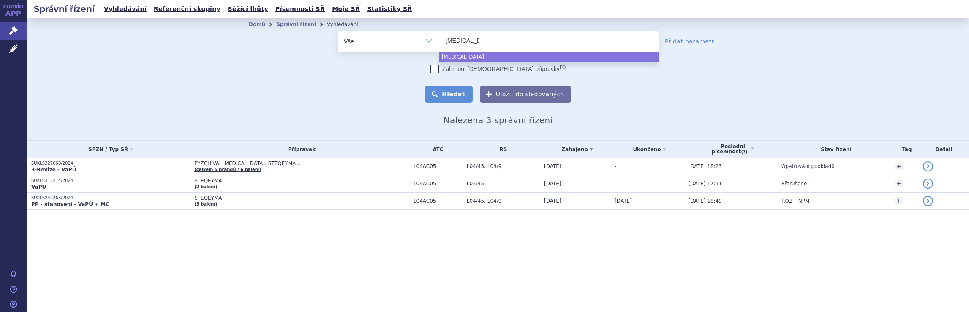
select select "Tremfya"
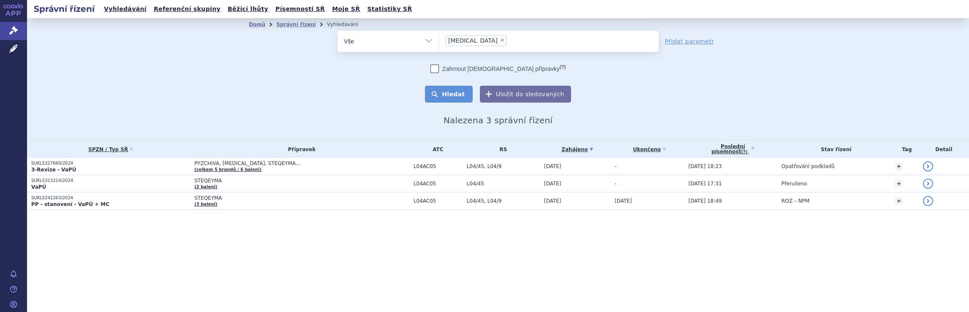
click at [459, 94] on button "Hledat" at bounding box center [449, 94] width 48 height 17
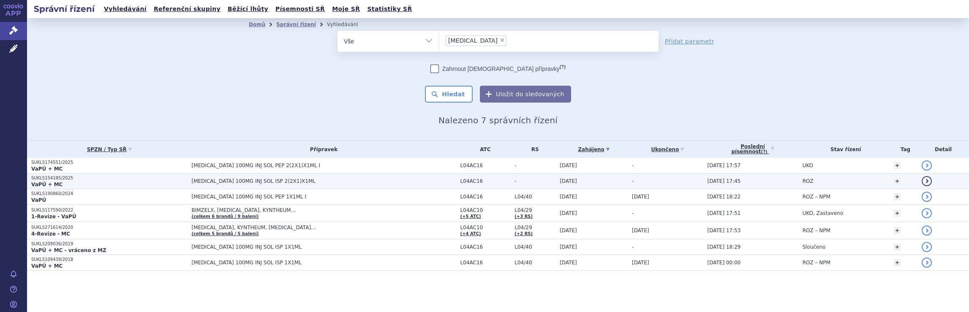
click at [165, 183] on p "VaPÚ + MC" at bounding box center [109, 184] width 156 height 7
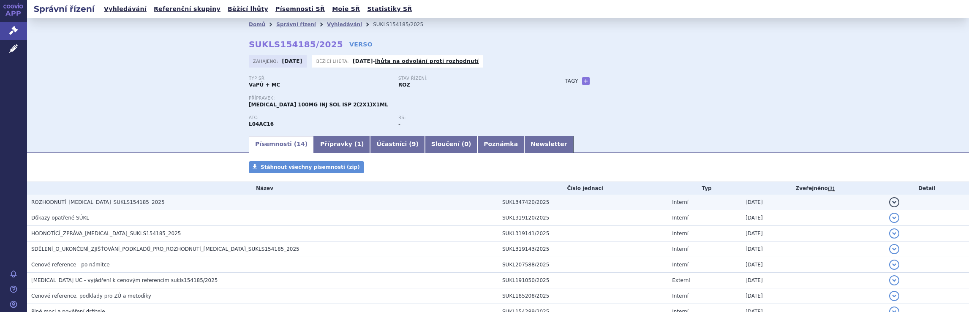
click at [108, 205] on span "ROZHODNUTÍ_TREMFYA_SUKLS154185_2025" at bounding box center [97, 202] width 133 height 6
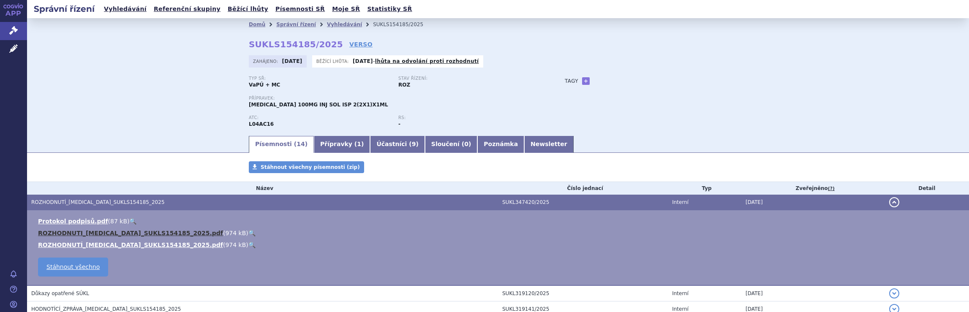
click at [129, 232] on link "ROZHODNUTI_TREMFYA_SUKLS154185_2025.pdf" at bounding box center [130, 233] width 185 height 7
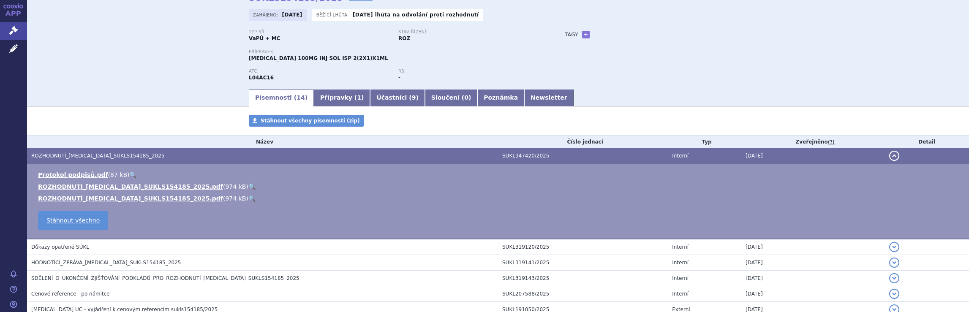
scroll to position [78, 0]
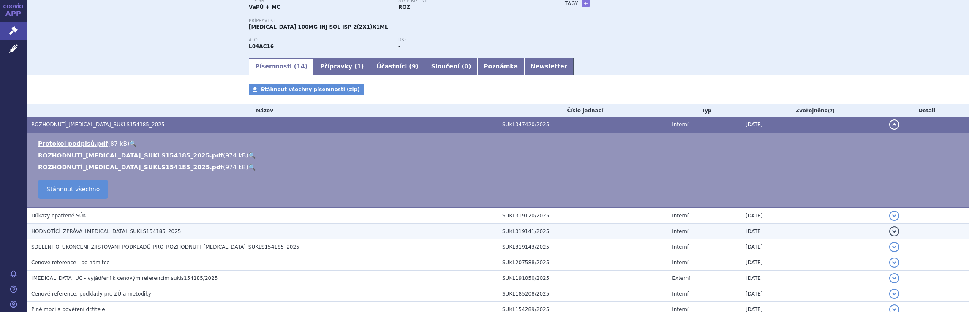
click at [90, 231] on span "HODNOTÍCÍ_ZPRÁVA_TREMFYA_SUKLS154185_2025" at bounding box center [106, 231] width 150 height 6
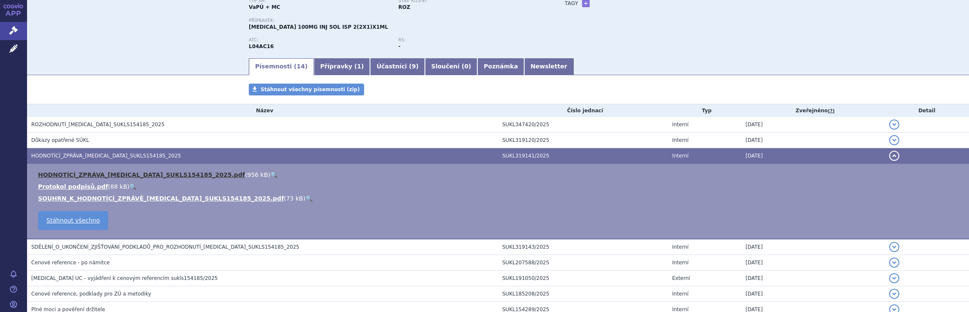
click at [110, 175] on link "HODNOTÍCÍ_ZPRÁVA_TREMFYA_SUKLS154185_2025.pdf" at bounding box center [141, 174] width 207 height 7
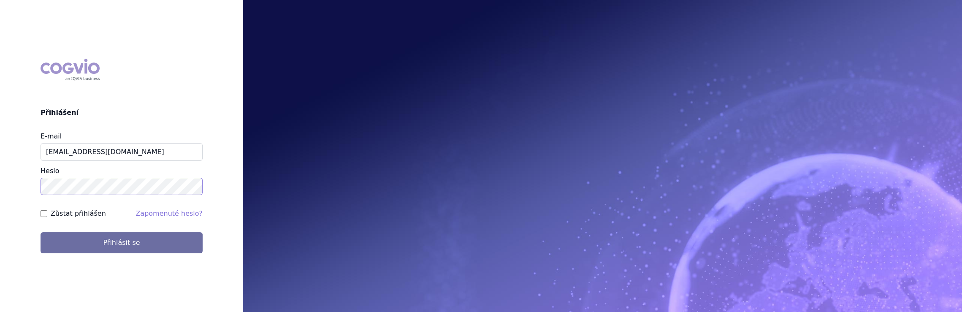
click at [41, 232] on button "Přihlásit se" at bounding box center [122, 242] width 162 height 21
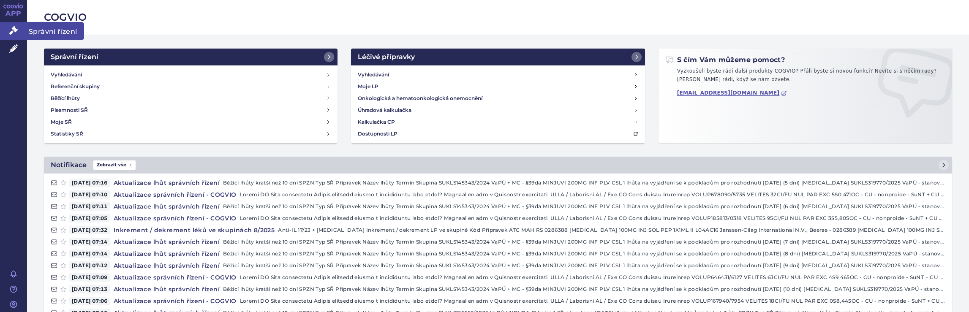
click at [10, 36] on link "Správní řízení" at bounding box center [13, 31] width 27 height 18
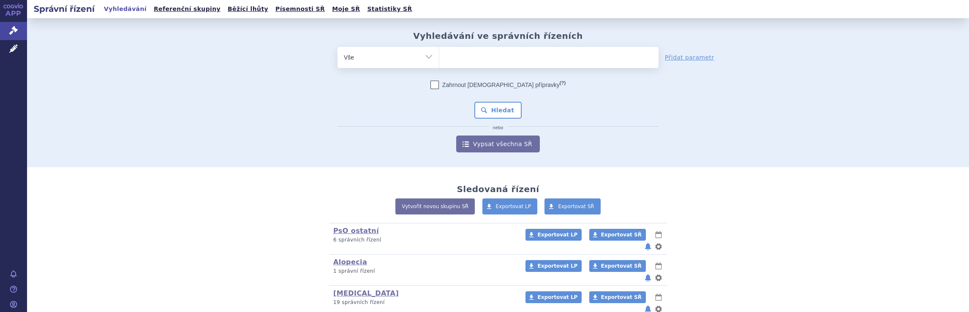
click at [491, 58] on ul at bounding box center [548, 56] width 219 height 18
click at [439, 58] on select at bounding box center [439, 56] width 0 height 21
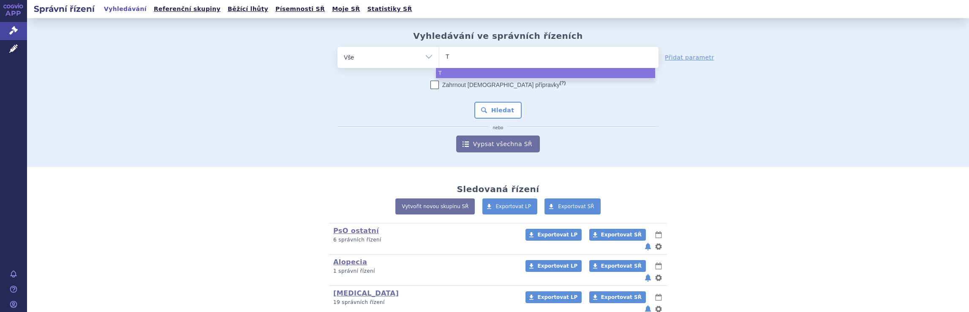
type input "Tr"
type input "Tre"
type input "Trem"
type input "Tremf"
type input "Tremfy"
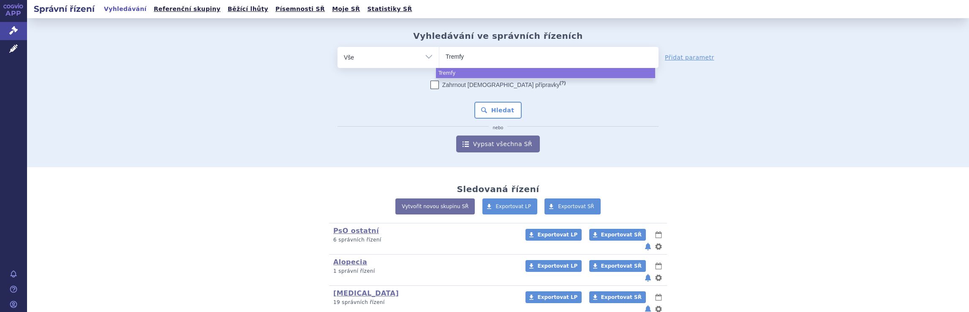
type input "[MEDICAL_DATA]"
select select "[MEDICAL_DATA]"
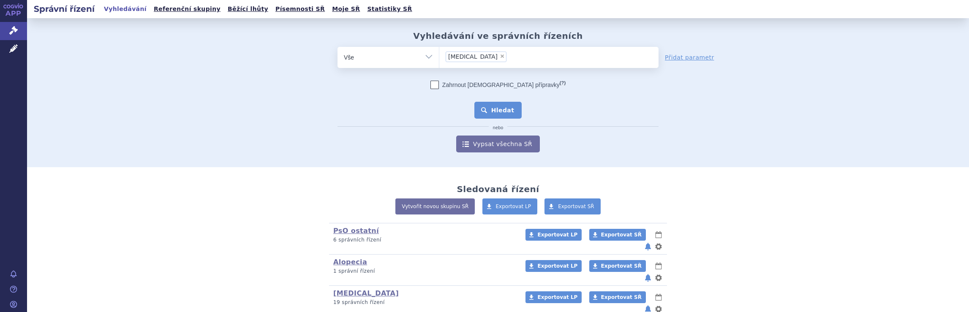
click at [491, 110] on button "Hledat" at bounding box center [498, 110] width 48 height 17
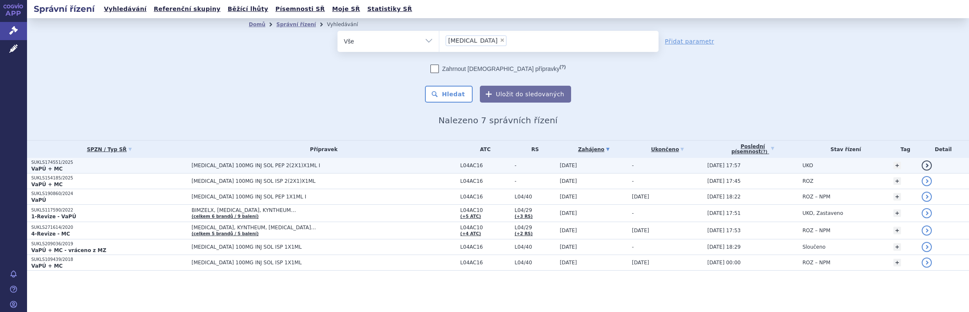
click at [298, 169] on td "[MEDICAL_DATA] 100MG INJ SOL PEP 2(2X1)X1ML I" at bounding box center [321, 166] width 269 height 16
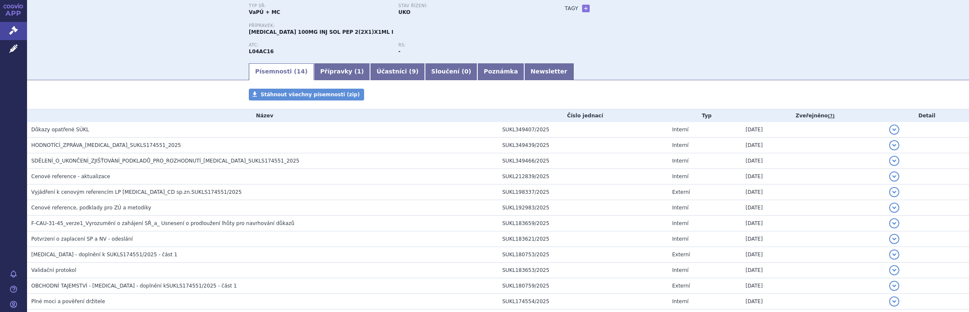
scroll to position [97, 0]
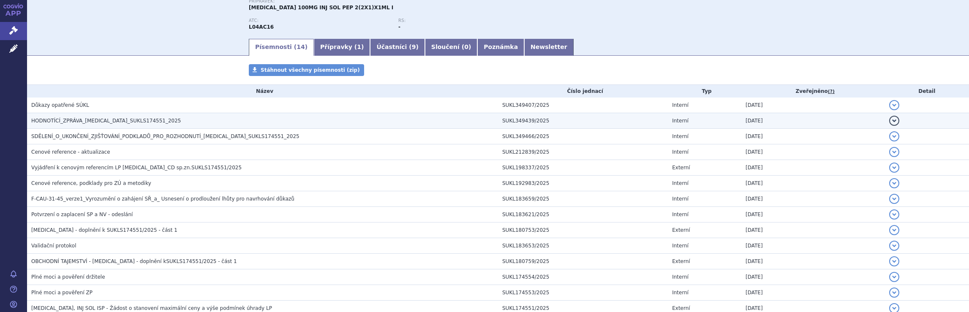
click at [94, 119] on span "HODNOTÍCÍ_ZPRÁVA_TREMFYA_SUKLS174551_2025" at bounding box center [106, 121] width 150 height 6
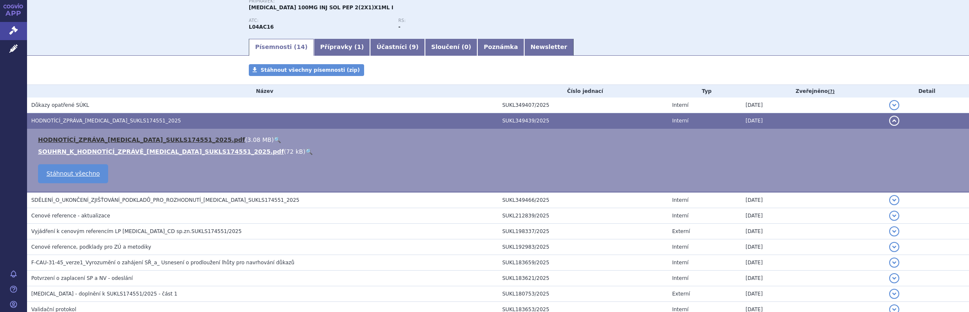
click at [99, 139] on link "HODNOTÍCÍ_ZPRÁVA_TREMFYA_SUKLS174551_2025.pdf" at bounding box center [141, 139] width 207 height 7
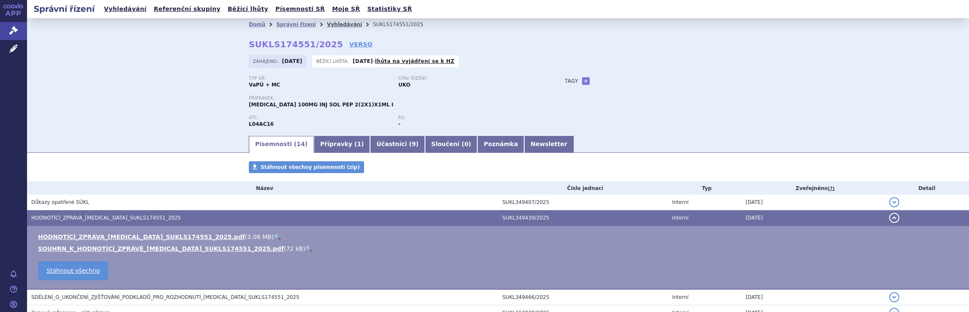
click at [329, 25] on link "Vyhledávání" at bounding box center [344, 25] width 35 height 6
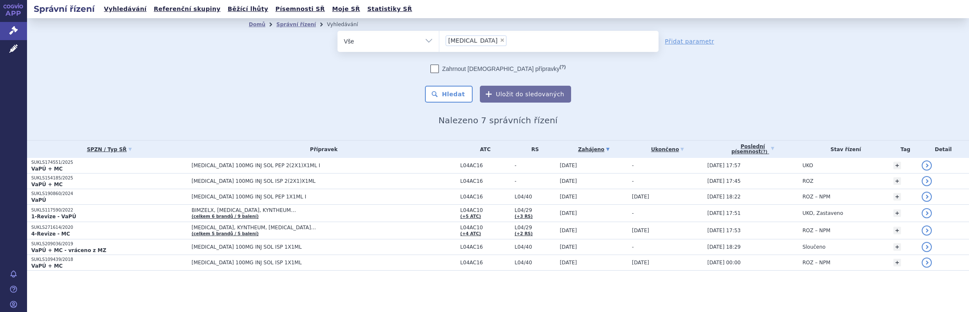
click at [499, 39] on span "×" at bounding box center [501, 40] width 5 height 5
click at [439, 39] on select "Tremfya" at bounding box center [439, 40] width 0 height 21
select select
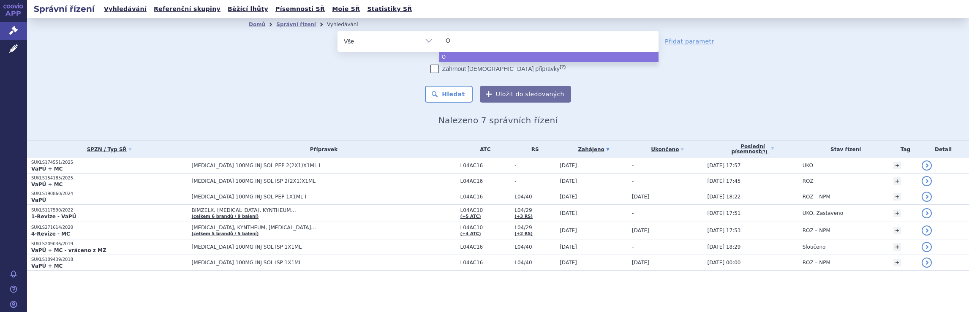
type input "Ot"
type input "Ote"
type input "Otez"
type input "Otezl"
type input "[MEDICAL_DATA]"
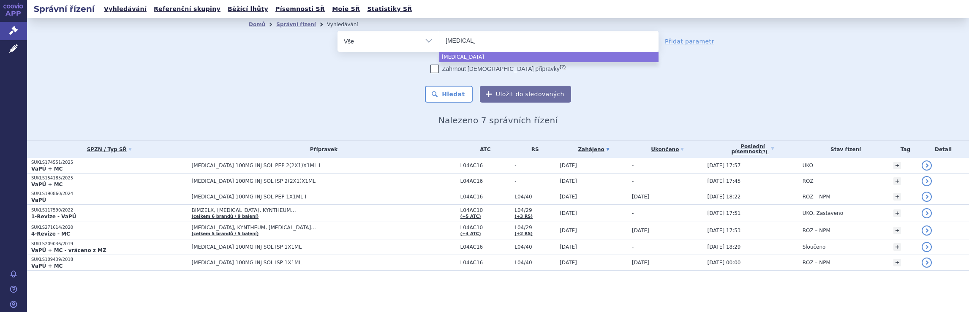
select select "[MEDICAL_DATA]"
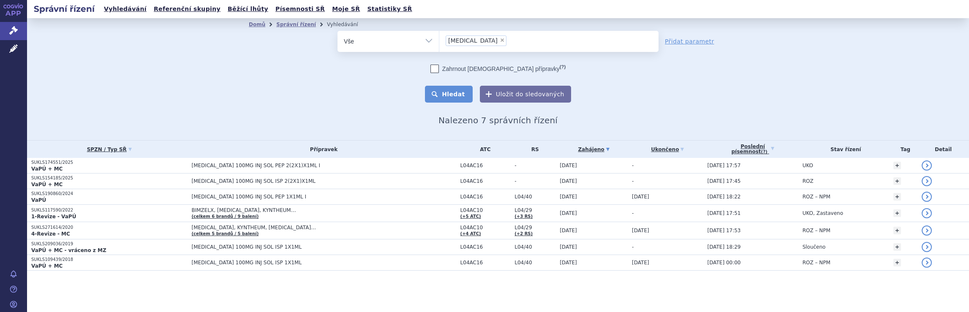
click at [457, 89] on button "Hledat" at bounding box center [449, 94] width 48 height 17
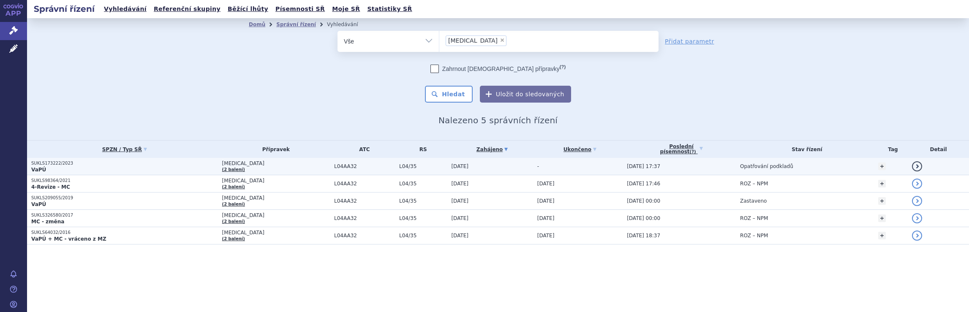
click at [93, 166] on p "SUKLS173222/2023" at bounding box center [124, 163] width 187 height 6
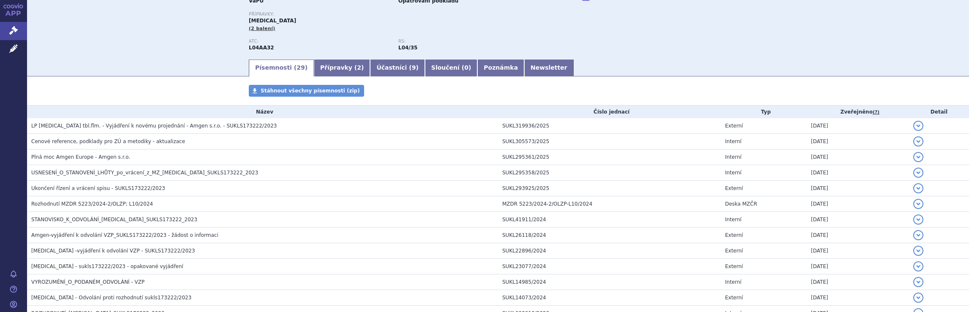
scroll to position [79, 0]
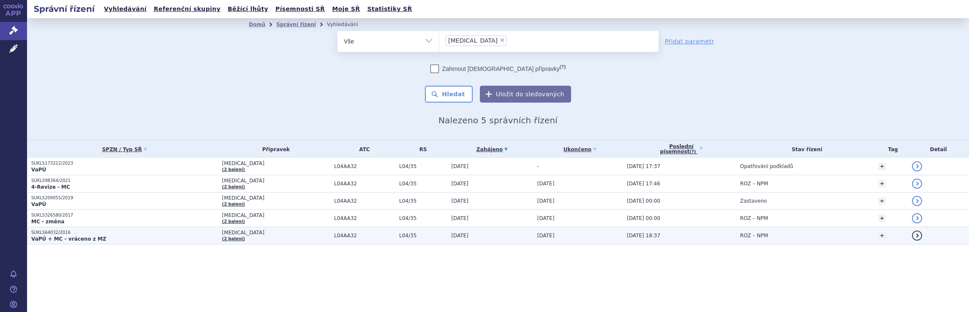
click at [165, 236] on p "VaPÚ + MC - vráceno z MZ" at bounding box center [124, 239] width 187 height 7
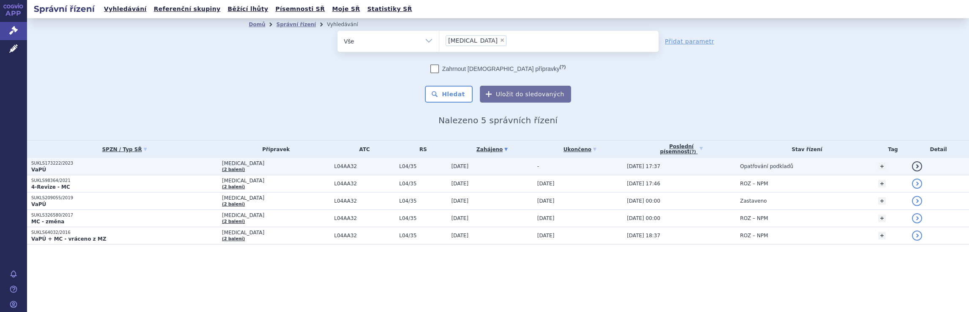
click at [100, 166] on p "SUKLS173222/2023" at bounding box center [124, 163] width 187 height 6
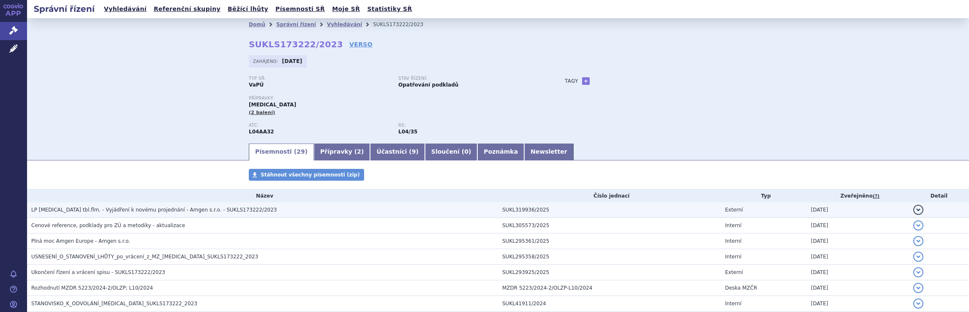
click at [106, 212] on span "LP OTEZLA tbl.flm. - Vyjádření k novému projednání - Amgen s.r.o. - SUKLS173222…" at bounding box center [153, 210] width 245 height 6
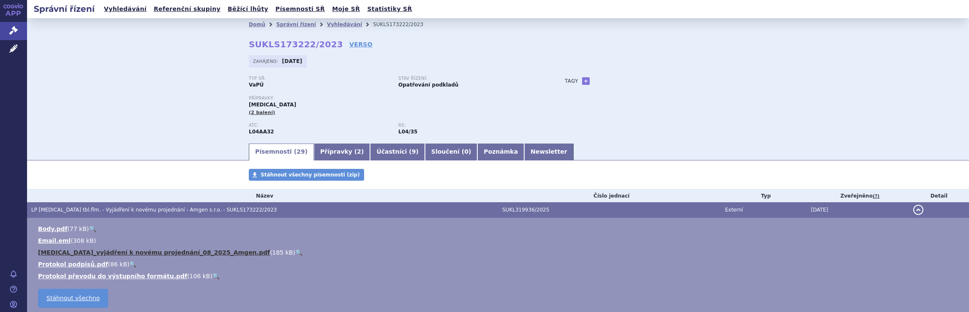
click at [111, 254] on link "Otezla_vyjádření k novému projednání_08_2025_Amgen.pdf" at bounding box center [154, 252] width 232 height 7
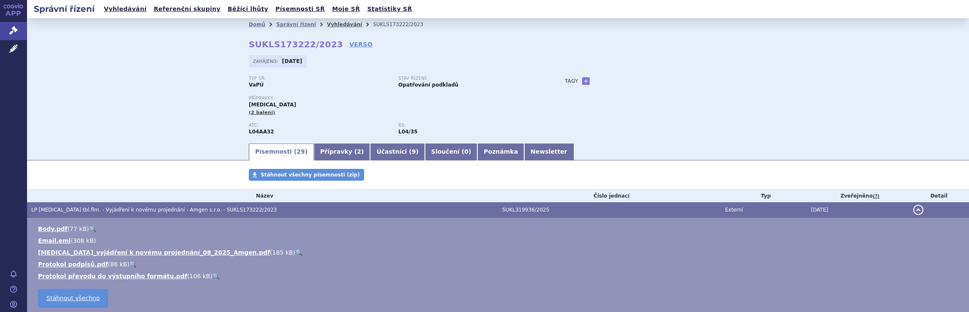
click at [332, 26] on link "Vyhledávání" at bounding box center [344, 25] width 35 height 6
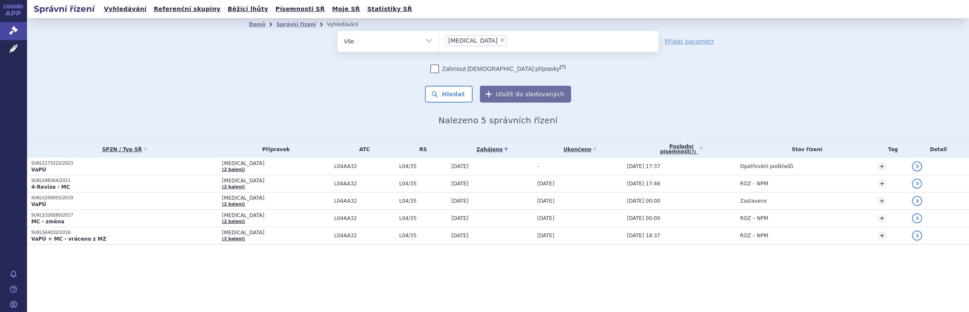
click at [499, 39] on span "×" at bounding box center [501, 40] width 5 height 5
click at [439, 39] on select "Otezla" at bounding box center [439, 40] width 0 height 21
select select
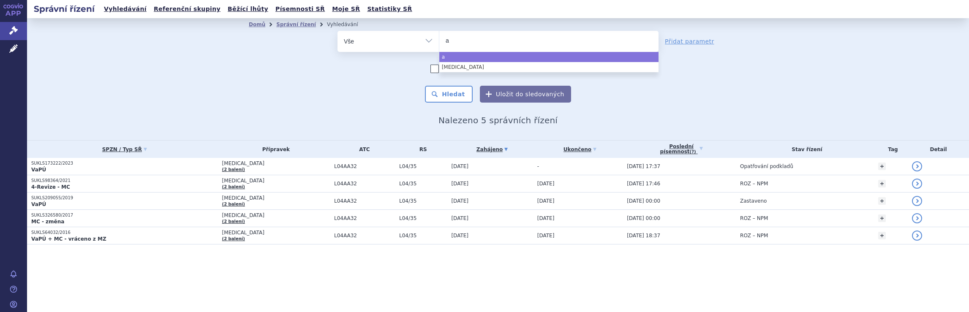
type input "ap"
type input "apre"
type input "aprem"
type input "apremi"
type input "apremil"
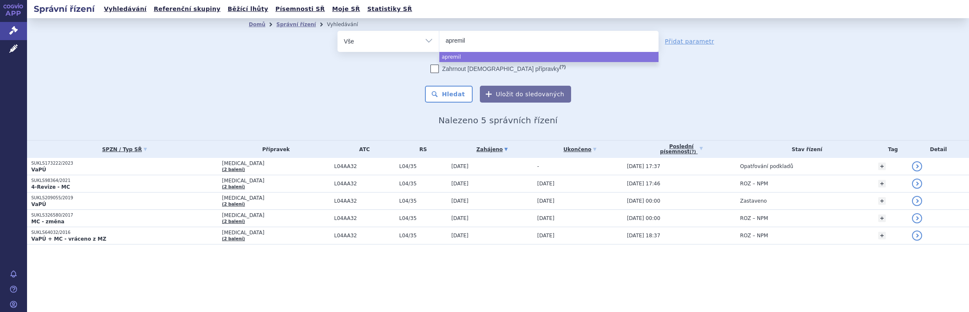
type input "apremila"
type input "apremilas"
type input "[MEDICAL_DATA]"
select select "[MEDICAL_DATA]"
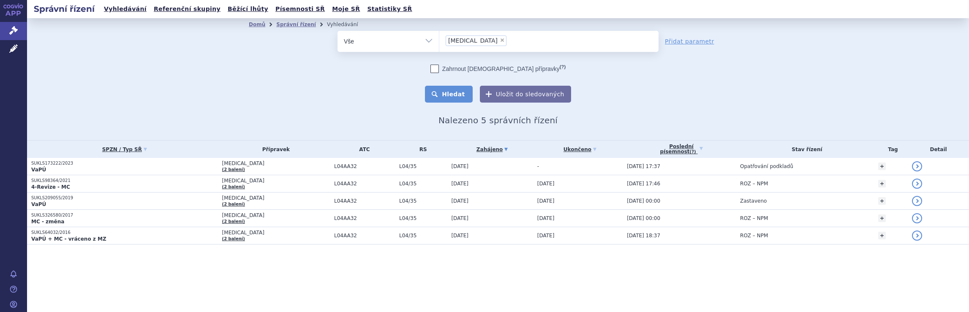
click at [455, 95] on button "Hledat" at bounding box center [449, 94] width 48 height 17
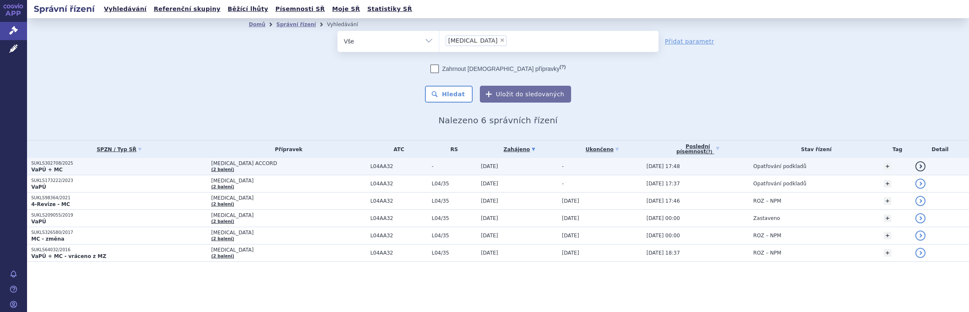
click at [400, 170] on td "L04AA32" at bounding box center [396, 166] width 61 height 17
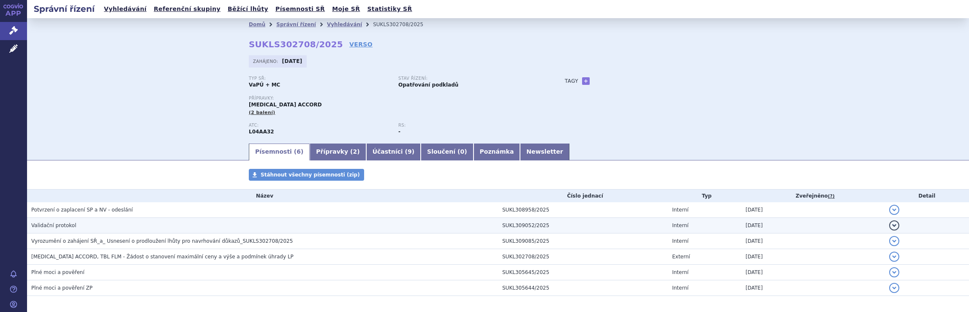
click at [62, 227] on span "Validační protokol" at bounding box center [53, 226] width 45 height 6
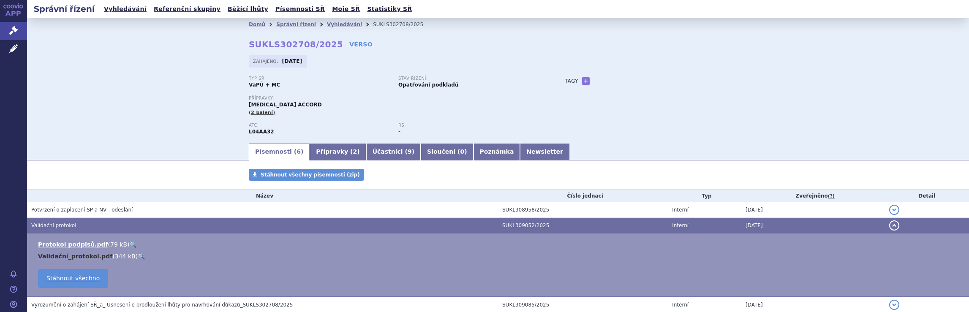
click at [67, 257] on link "Validační_protokol.pdf" at bounding box center [75, 256] width 74 height 7
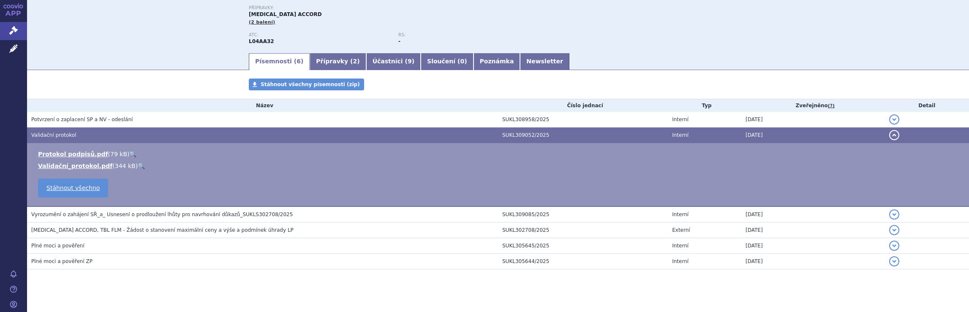
scroll to position [92, 0]
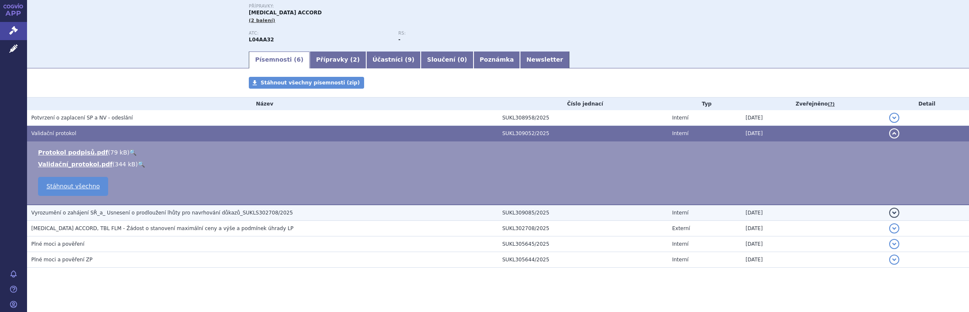
click at [168, 214] on span "Vyrozumění o zahájení SŘ_a_ Usnesení o prodloužení lhůty pro navrhování důkazů_…" at bounding box center [161, 213] width 261 height 6
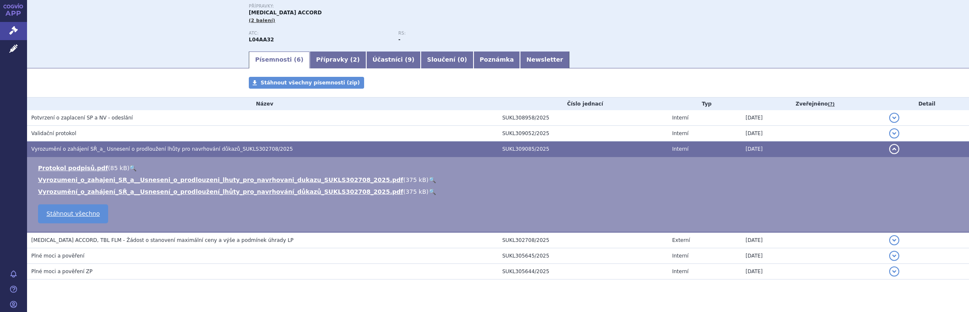
scroll to position [0, 0]
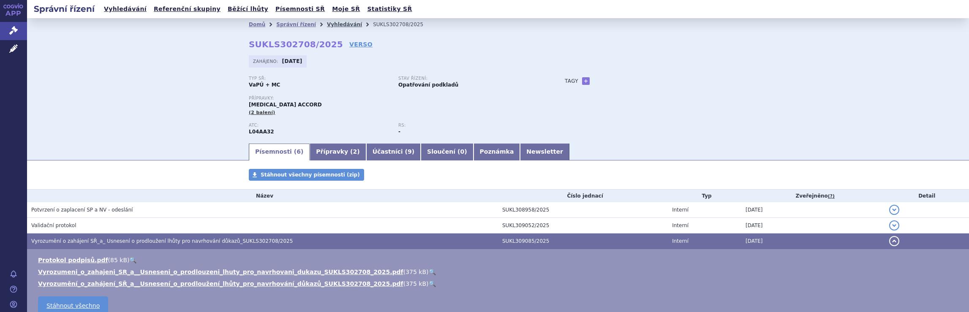
click at [332, 27] on link "Vyhledávání" at bounding box center [344, 25] width 35 height 6
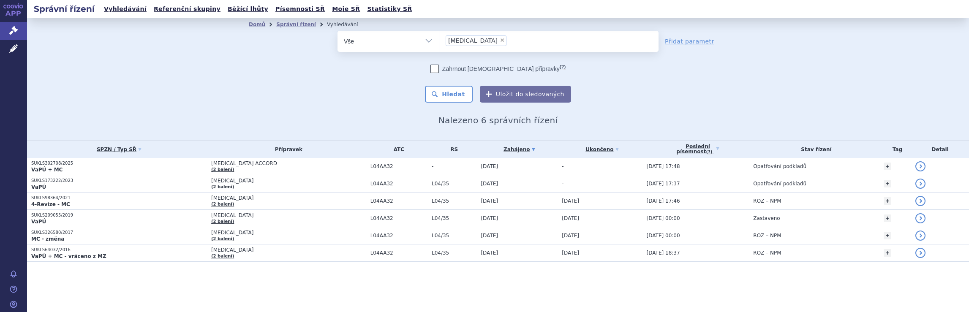
click at [499, 40] on span "×" at bounding box center [501, 40] width 5 height 5
click at [439, 40] on select "[MEDICAL_DATA]" at bounding box center [439, 40] width 0 height 21
select select
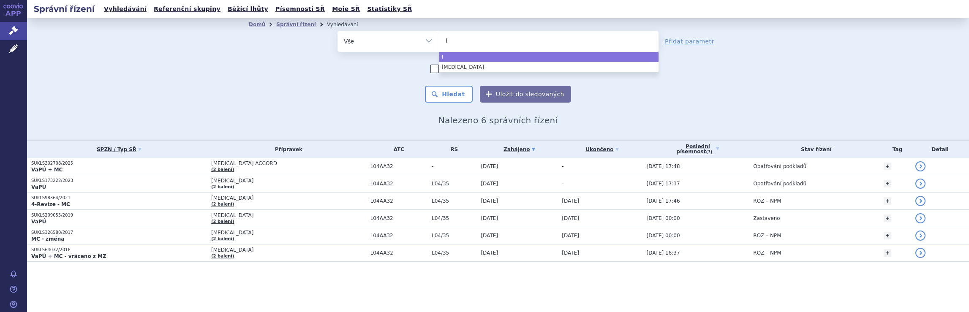
type input "Im"
type input "Imu"
type input "Imul"
type input "Imuld"
type input "Imuldo"
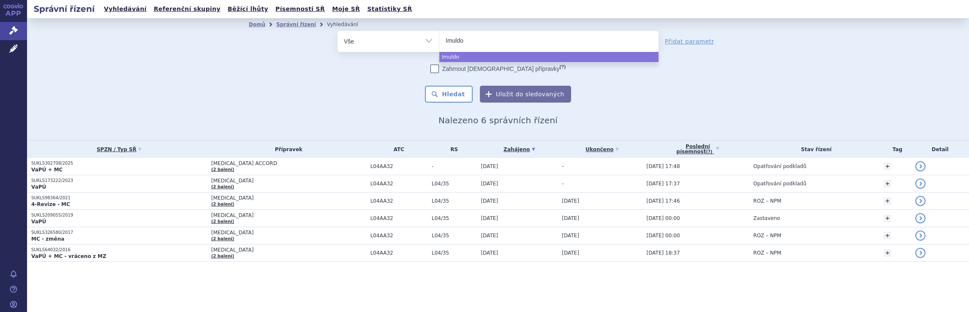
type input "Imuldos"
type input "Imuldosa"
select select "Imuldosa"
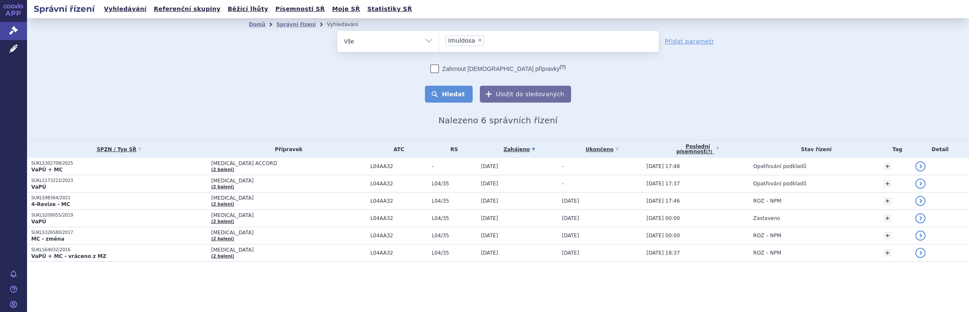
click at [458, 89] on button "Hledat" at bounding box center [449, 94] width 48 height 17
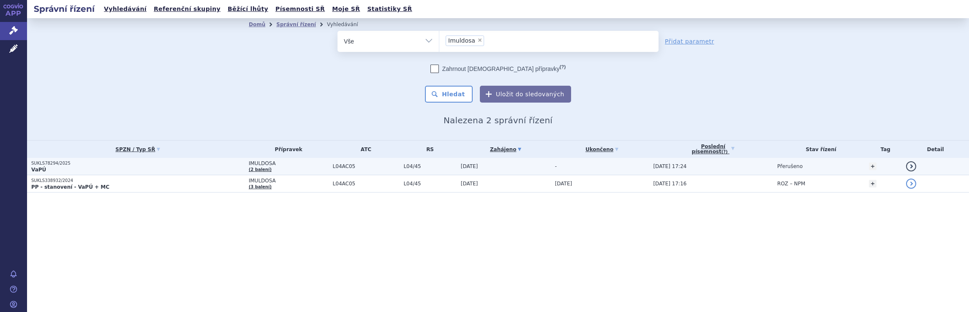
click at [146, 170] on p "VaPÚ" at bounding box center [137, 169] width 213 height 7
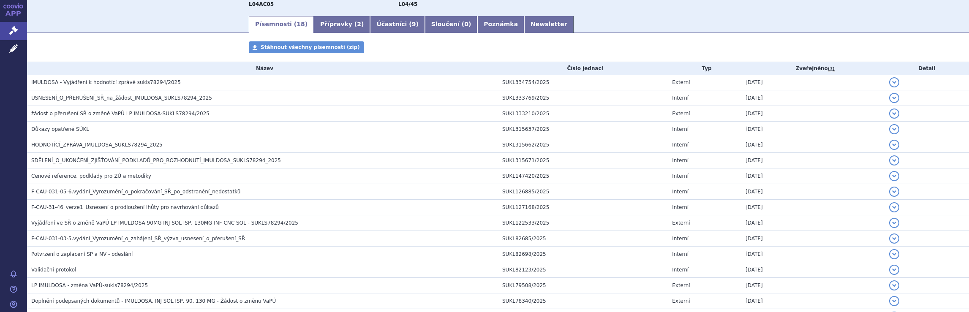
scroll to position [106, 0]
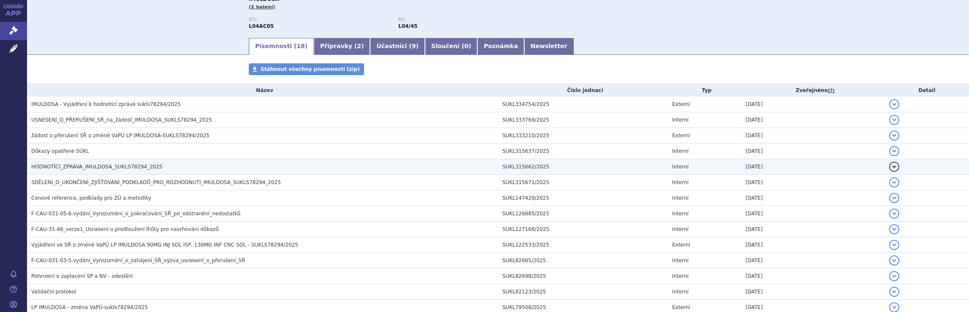
click at [66, 171] on h3 "HODNOTÍCÍ_ZPRÁVA_IMULDOSA_SUKLS78294_2025" at bounding box center [264, 167] width 467 height 8
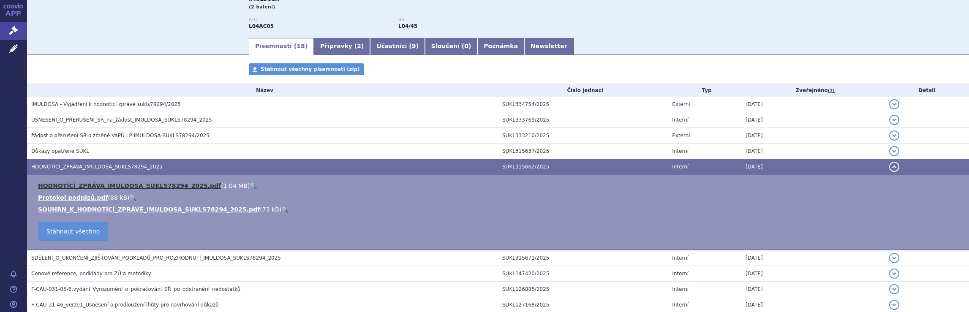
click at [97, 185] on link "HODNOTÍCÍ_ZPRÁVA_IMULDOSA_SUKLS78294_2025.pdf" at bounding box center [129, 185] width 183 height 7
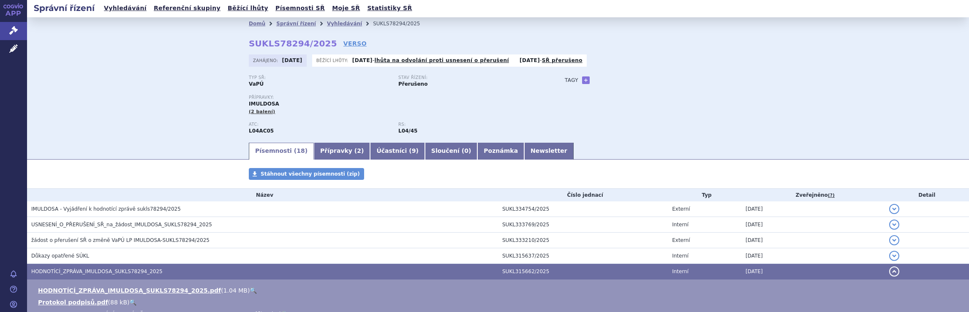
scroll to position [0, 0]
click at [331, 26] on link "Vyhledávání" at bounding box center [344, 25] width 35 height 6
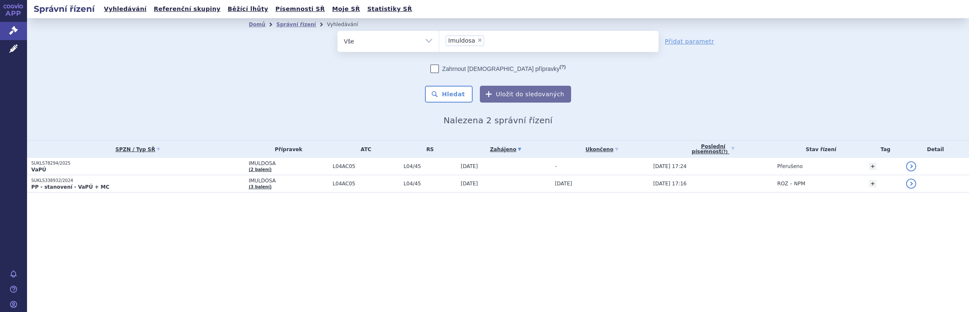
click at [478, 42] on span "×" at bounding box center [479, 40] width 5 height 5
click at [439, 42] on select "Imuldosa" at bounding box center [439, 40] width 0 height 21
select select
type input "Om"
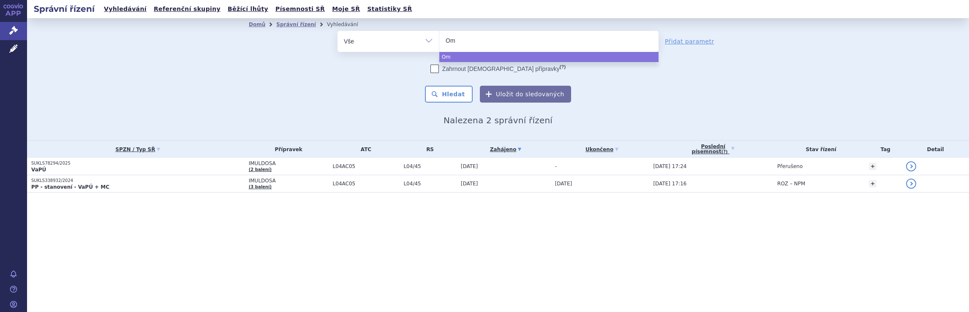
type input "Omv"
type input "Omvo"
type input "Omvoh"
type input "Omvoh C"
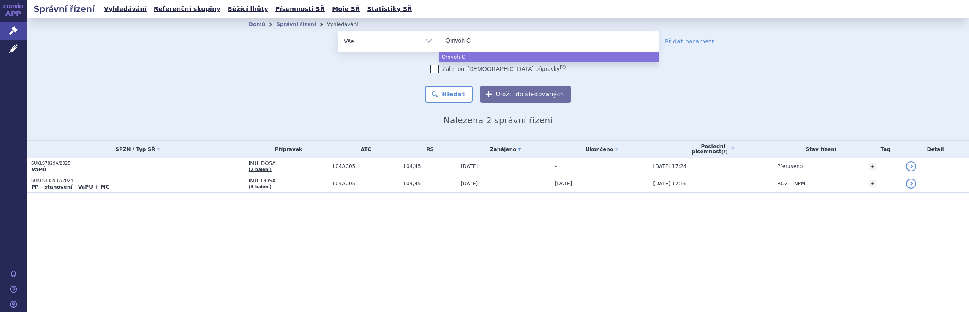
type input "Omvoh CD"
select select "Omvoh CD"
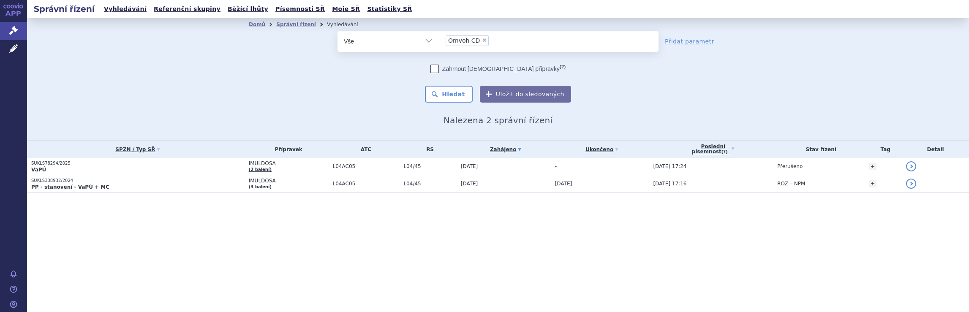
click at [482, 40] on span "×" at bounding box center [484, 40] width 5 height 5
click at [439, 40] on select "Imuldosa Omvoh CD" at bounding box center [439, 40] width 0 height 21
select select
type input "O"
type input "Om"
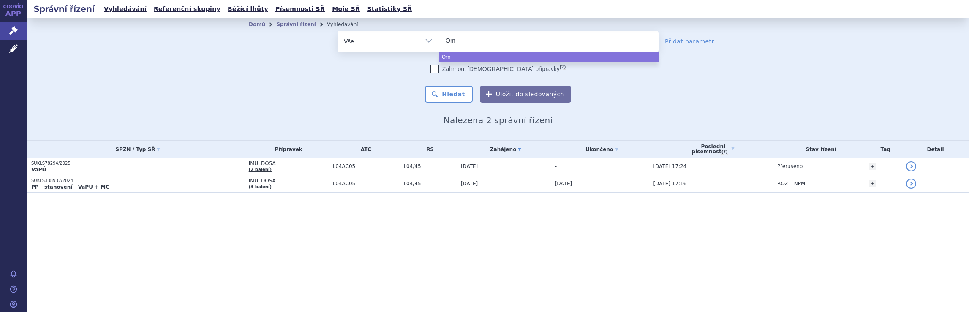
type input "Omv"
type input "Omvo"
type input "Omvoh"
select select "Omvoh"
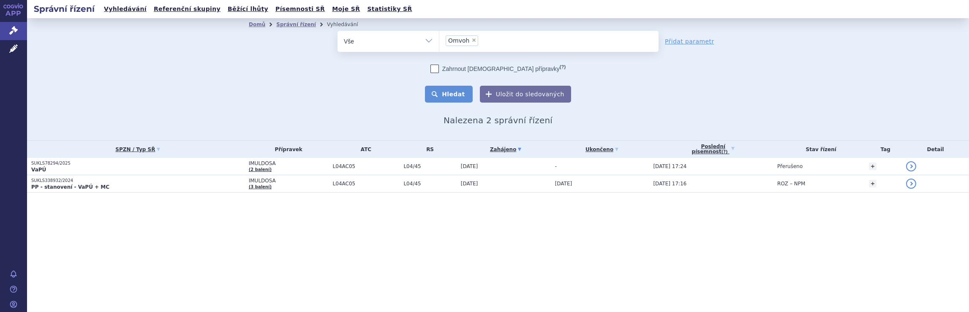
click at [458, 97] on button "Hledat" at bounding box center [449, 94] width 48 height 17
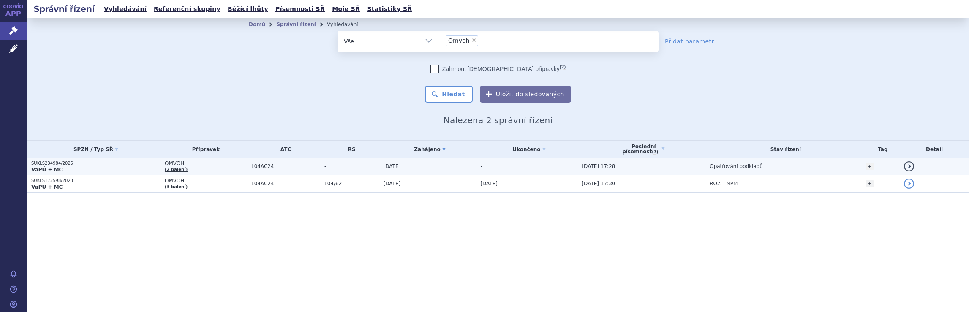
click at [149, 167] on p "VaPÚ + MC" at bounding box center [95, 169] width 129 height 7
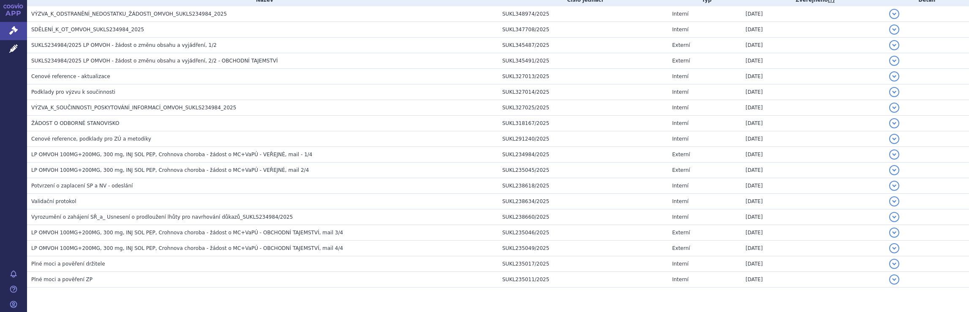
scroll to position [220, 0]
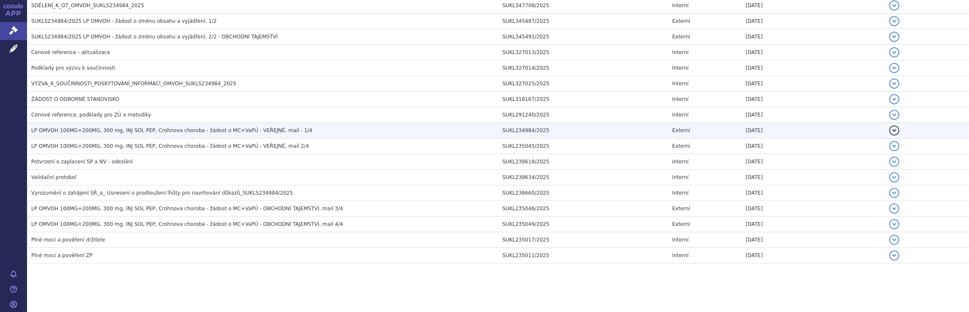
click at [163, 130] on span "LP OMVOH 100MG+200MG, 300 mg, INJ SOL PEP, Crohnova choroba - žádost o MC+VaPÚ …" at bounding box center [171, 131] width 281 height 6
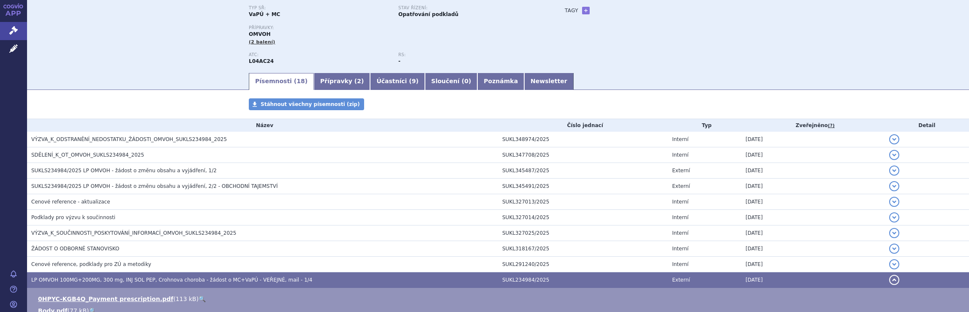
scroll to position [61, 0]
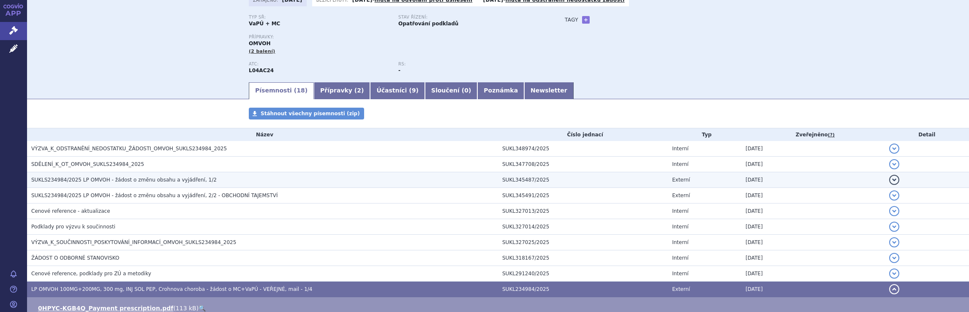
click at [136, 181] on span "SUKLS234984/2025 LP OMVOH - žádost o změnu obsahu a vyjádření, 1/2" at bounding box center [123, 180] width 185 height 6
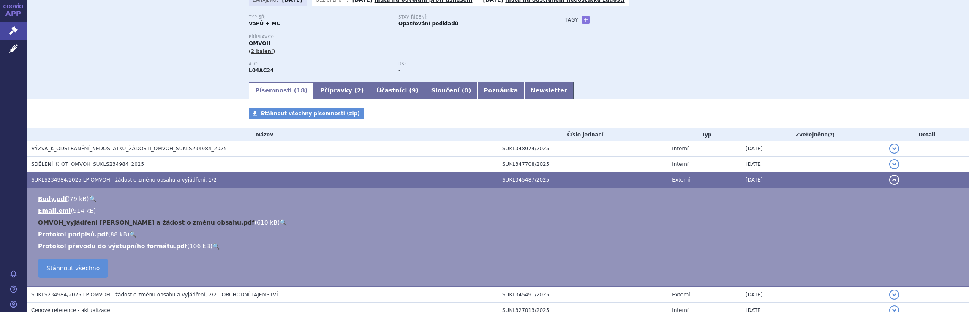
click at [112, 222] on link "OMVOH_vyjádření Lilly a žádost o změnu obsahu.pdf" at bounding box center [146, 222] width 216 height 7
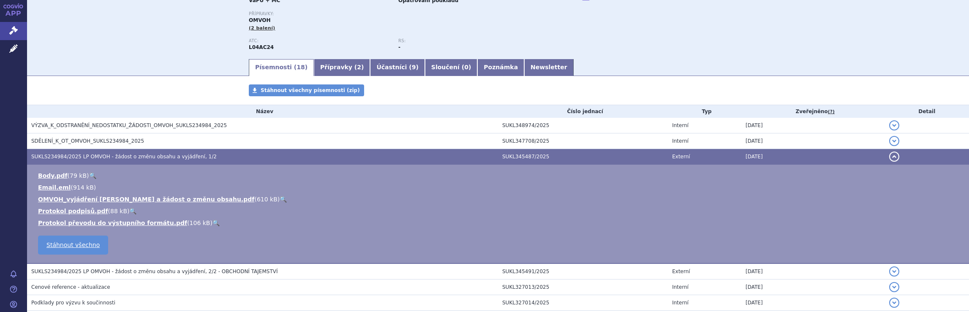
scroll to position [0, 0]
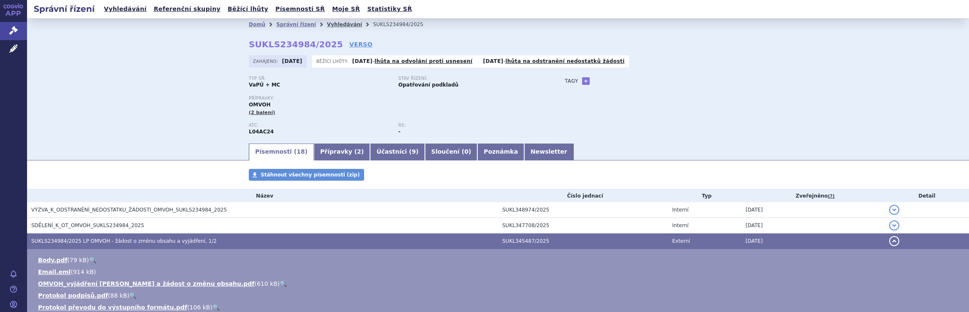
click at [333, 26] on link "Vyhledávání" at bounding box center [344, 25] width 35 height 6
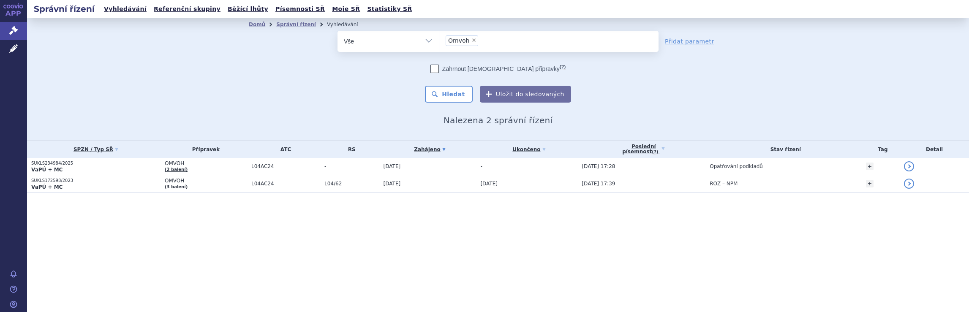
click at [471, 40] on span "×" at bounding box center [473, 40] width 5 height 5
click at [439, 40] on select "Omvoh" at bounding box center [439, 40] width 0 height 21
select select
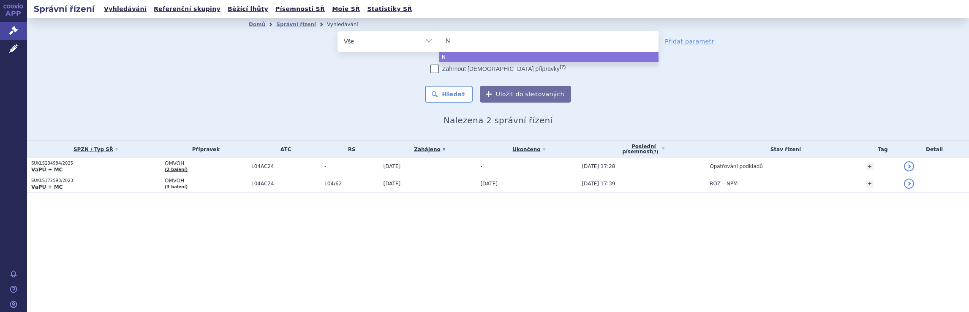
type input "Ne"
type input "Nem"
type input "Neml"
type input "Nemlu"
type input "Nemluv"
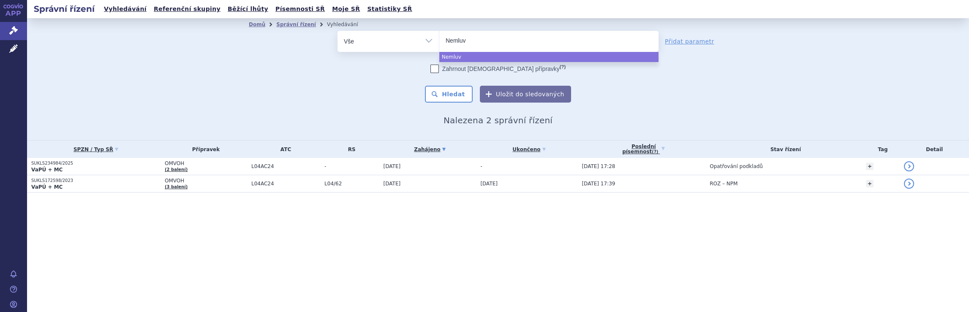
type input "Nemluvi"
type input "Nemluvio"
select select "Nemluvio"
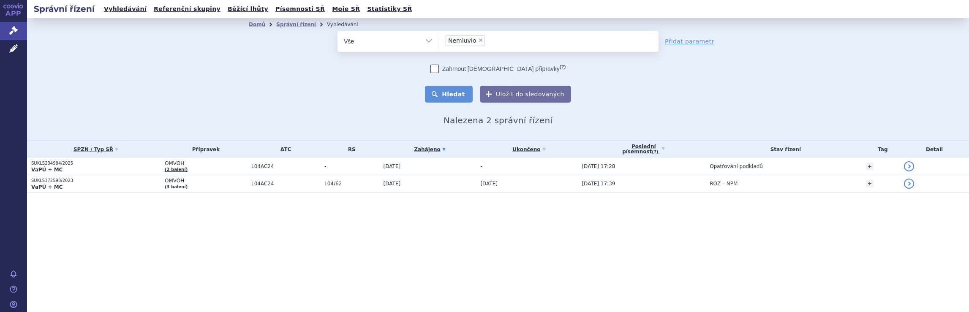
click at [456, 94] on button "Hledat" at bounding box center [449, 94] width 48 height 17
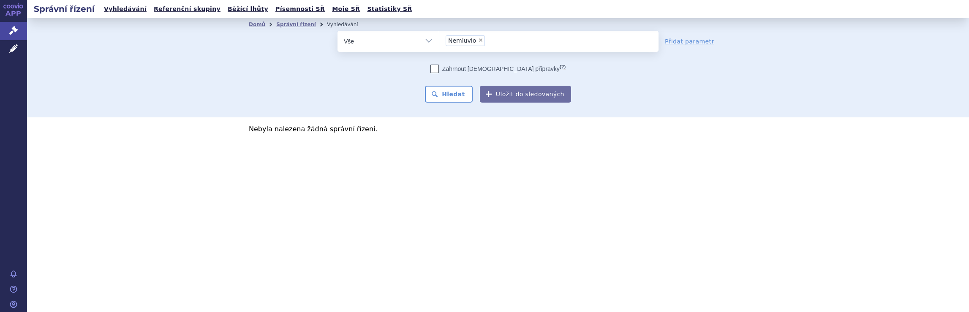
click at [478, 41] on span "×" at bounding box center [480, 40] width 5 height 5
click at [439, 41] on select "Nemluvio" at bounding box center [439, 40] width 0 height 21
select select
type input "ne"
type input "nem"
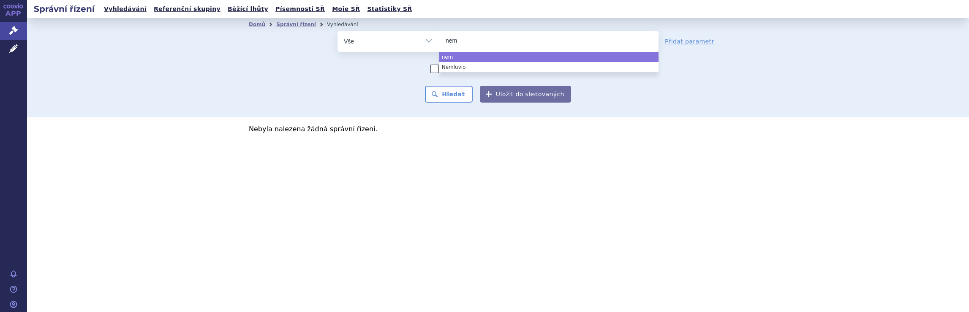
type input "nemo"
type input "nemol"
type input "nemoli"
type input "nemoliz"
type input "nemolizu"
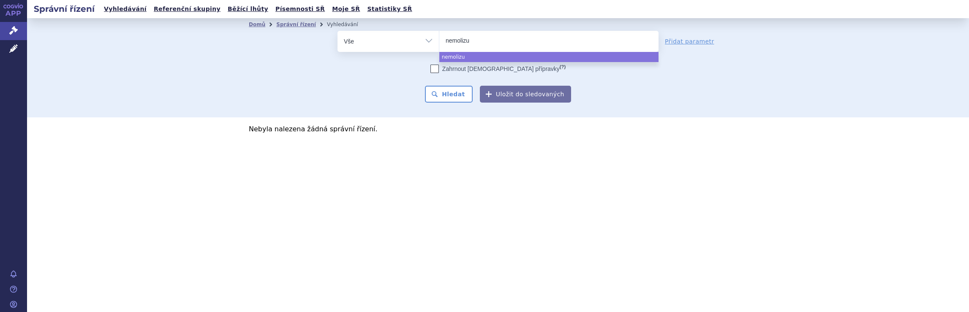
type input "nemolizum"
type input "nemolizuma"
type input "nemolizumab"
select select "nemolizumab"
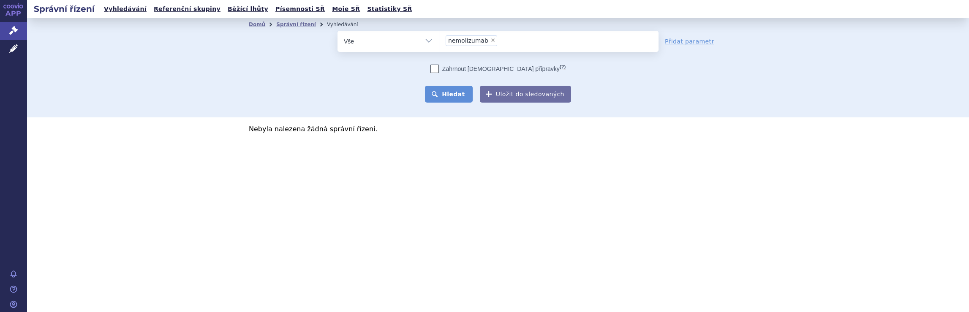
click at [448, 97] on button "Hledat" at bounding box center [449, 94] width 48 height 17
